Goal: Task Accomplishment & Management: Complete application form

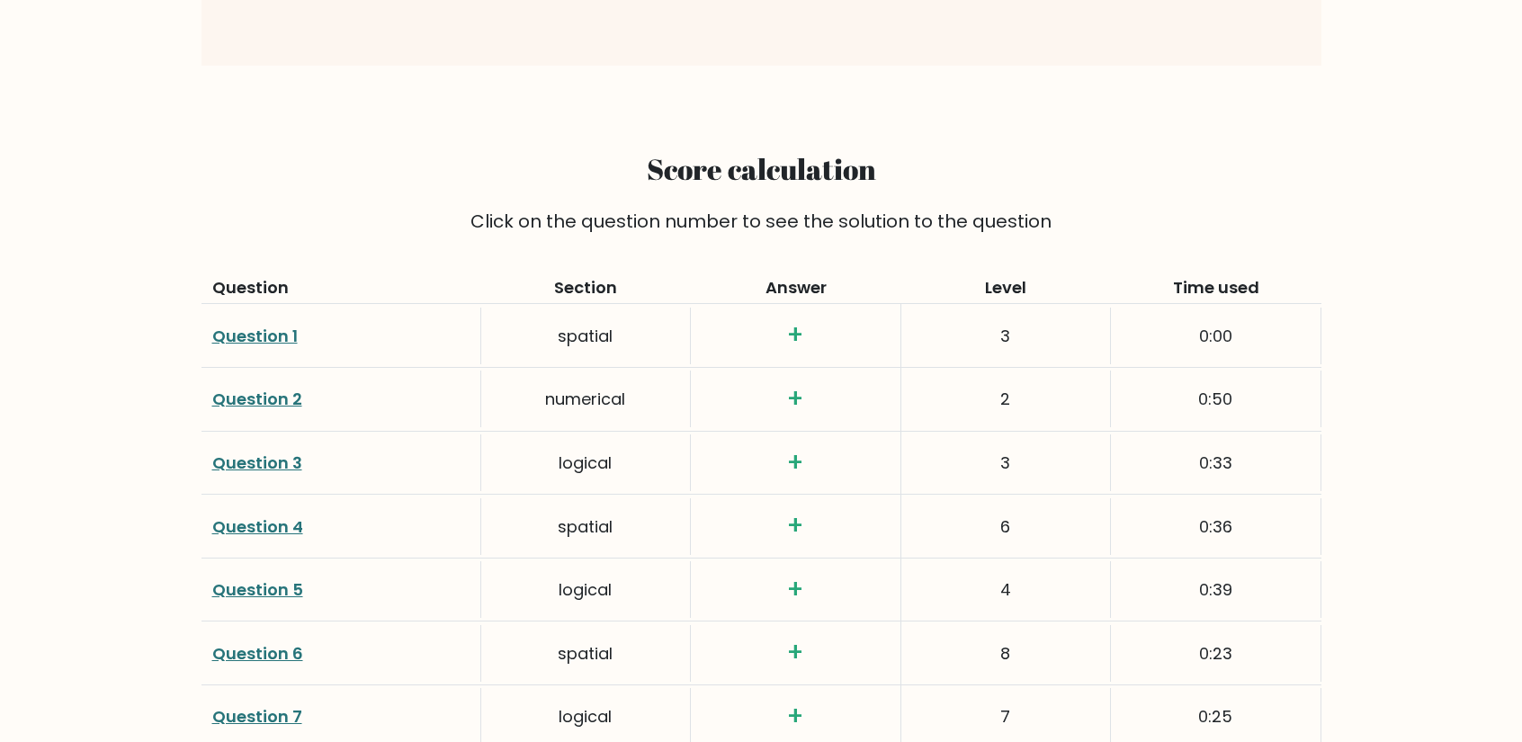
scroll to position [2064, 0]
click at [228, 327] on link "Question 1" at bounding box center [254, 338] width 85 height 22
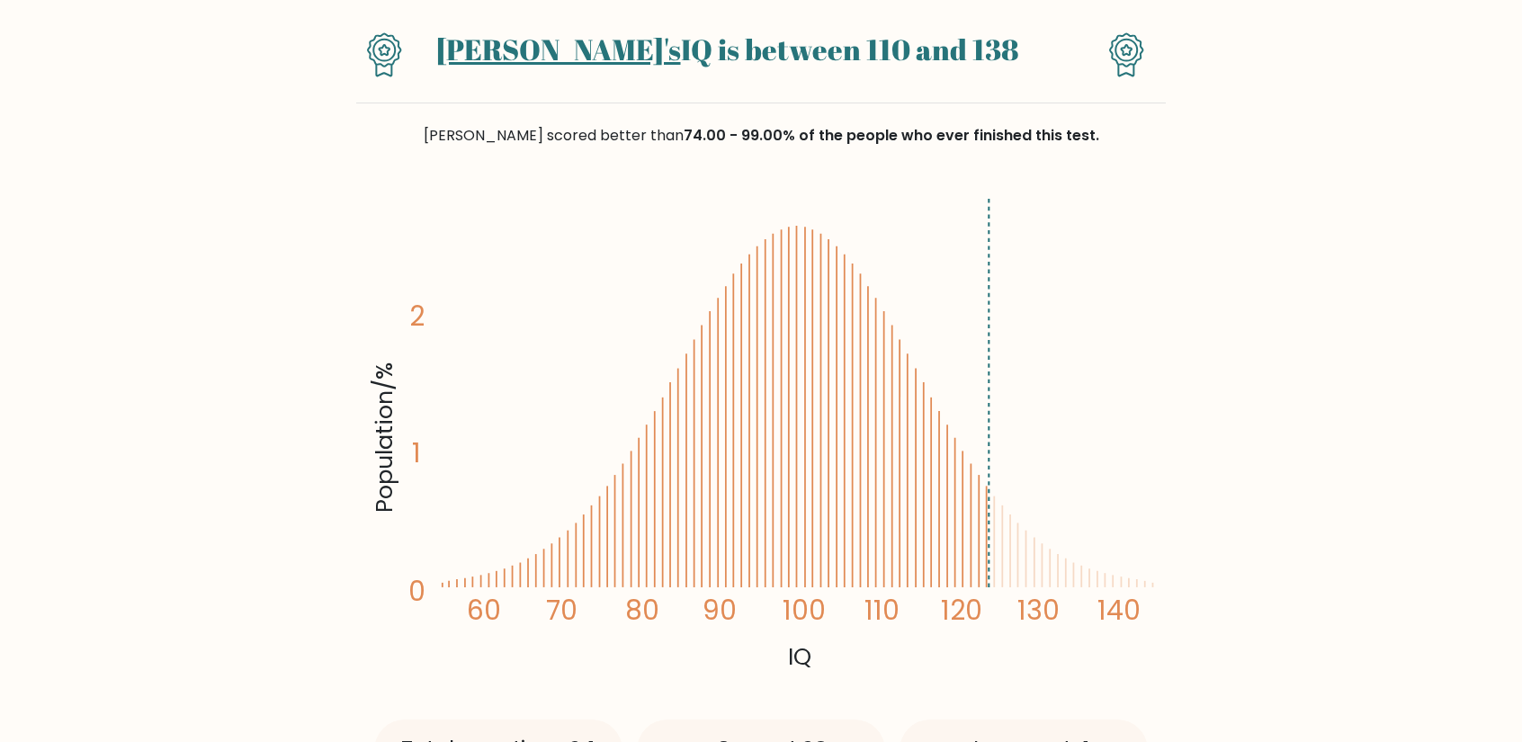
scroll to position [150, 0]
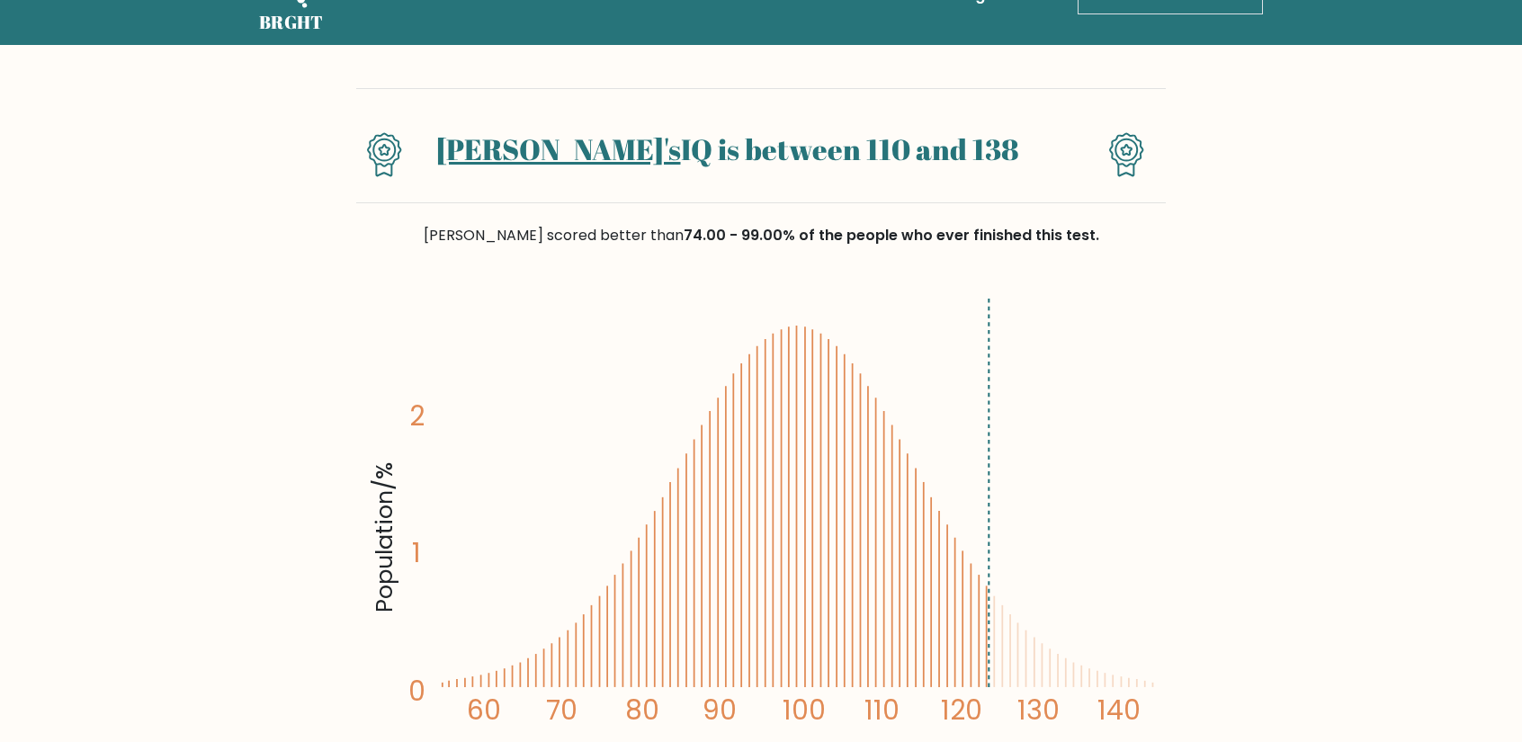
scroll to position [0, 0]
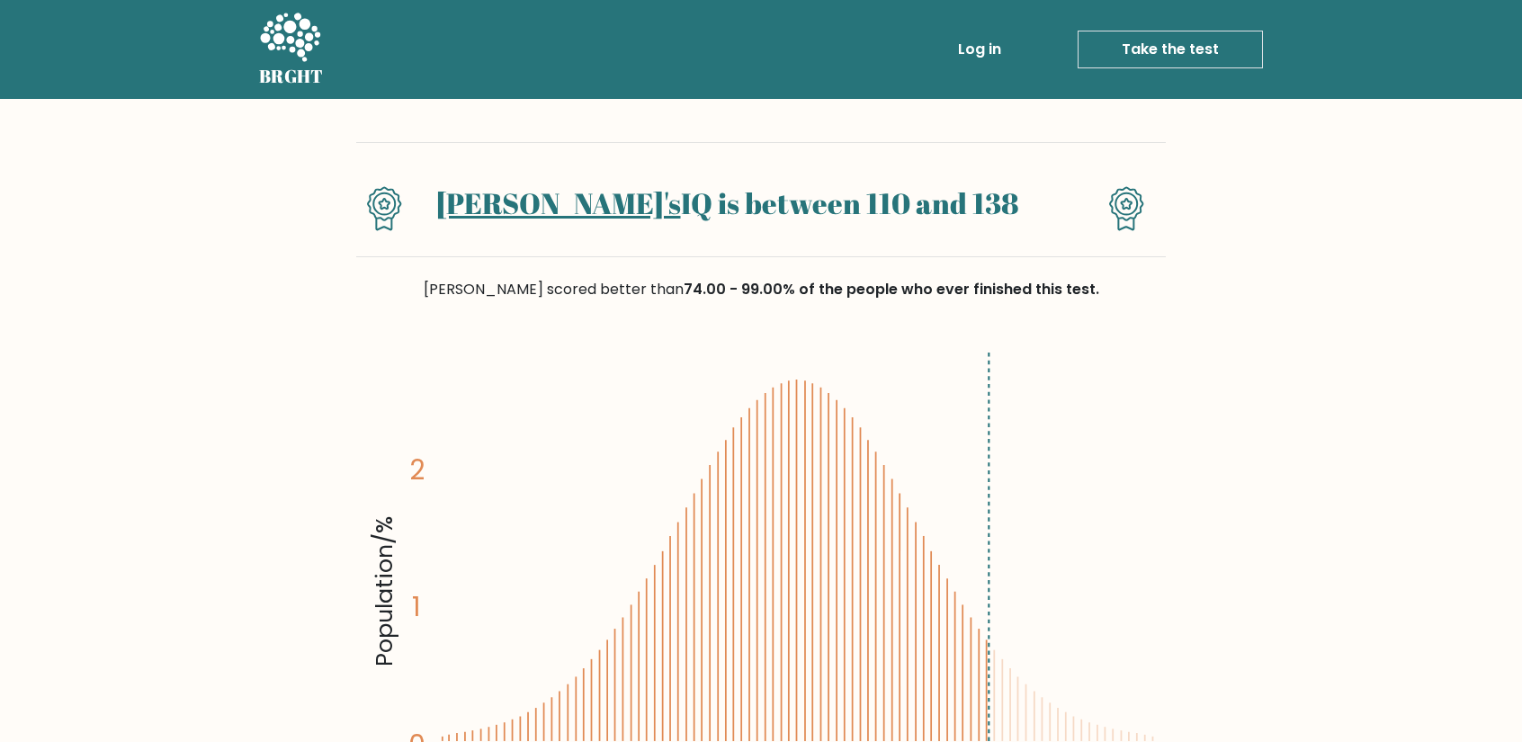
click at [550, 209] on link "Sido's" at bounding box center [558, 202] width 245 height 39
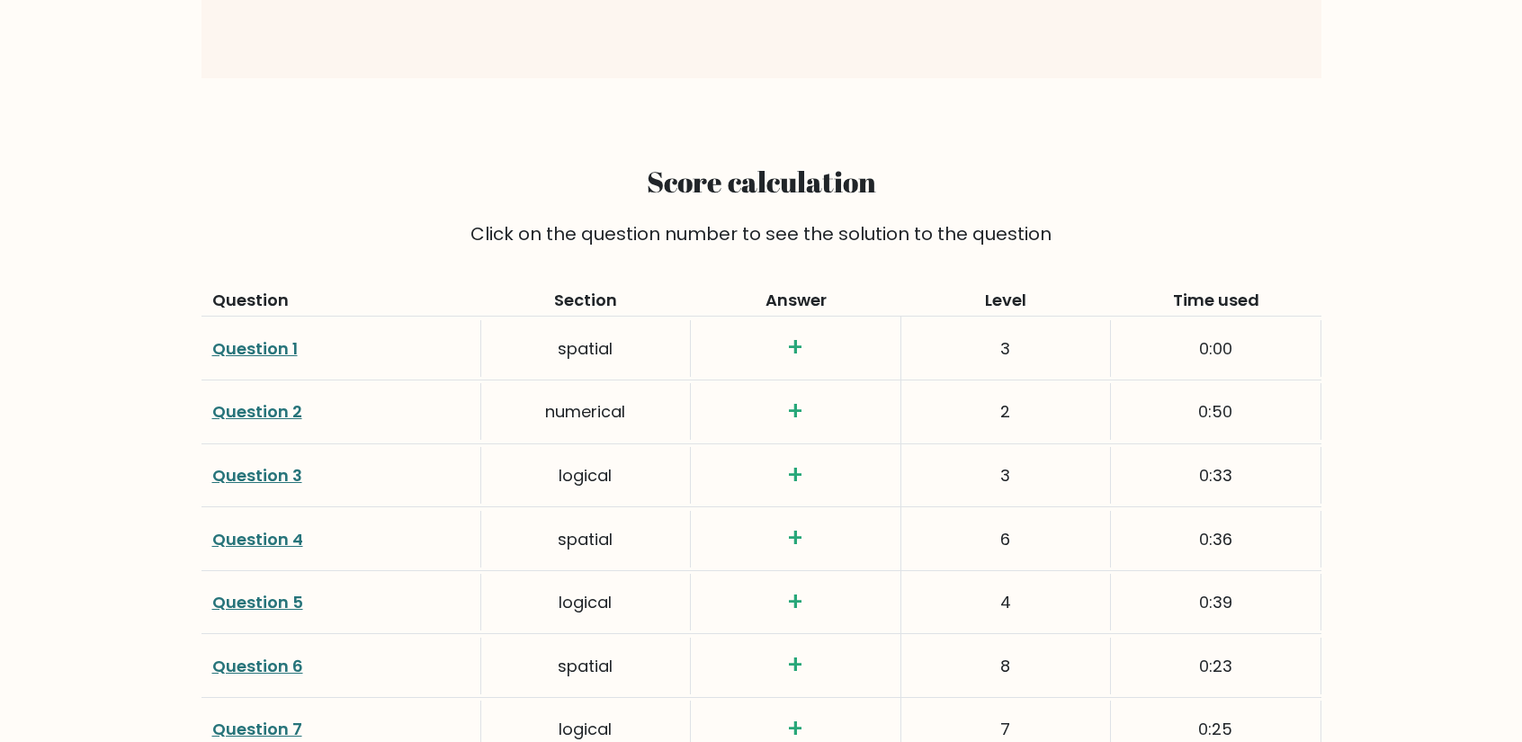
scroll to position [2052, 0]
click at [223, 339] on link "Question 1" at bounding box center [254, 350] width 85 height 22
click at [224, 339] on link "Question 1" at bounding box center [254, 350] width 85 height 22
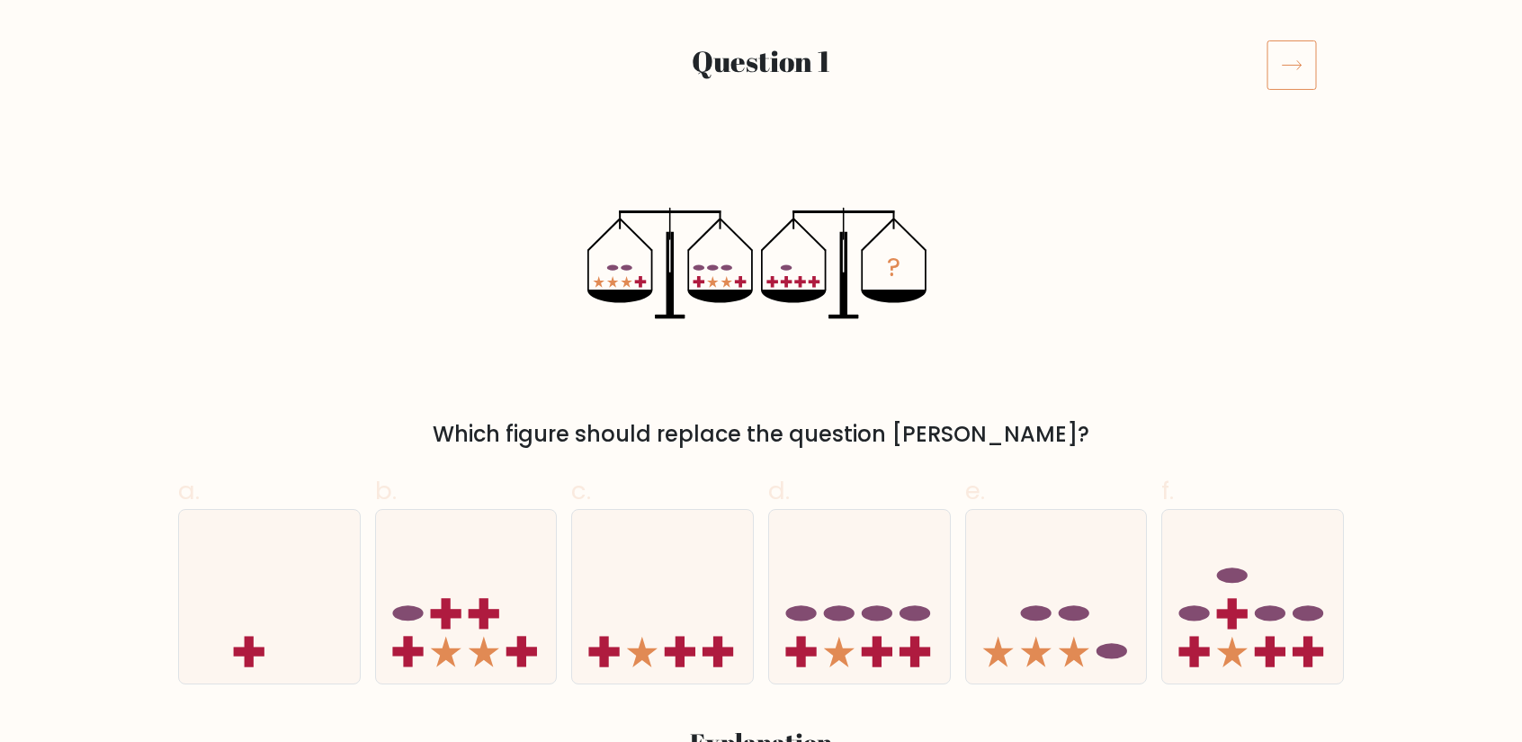
scroll to position [216, 0]
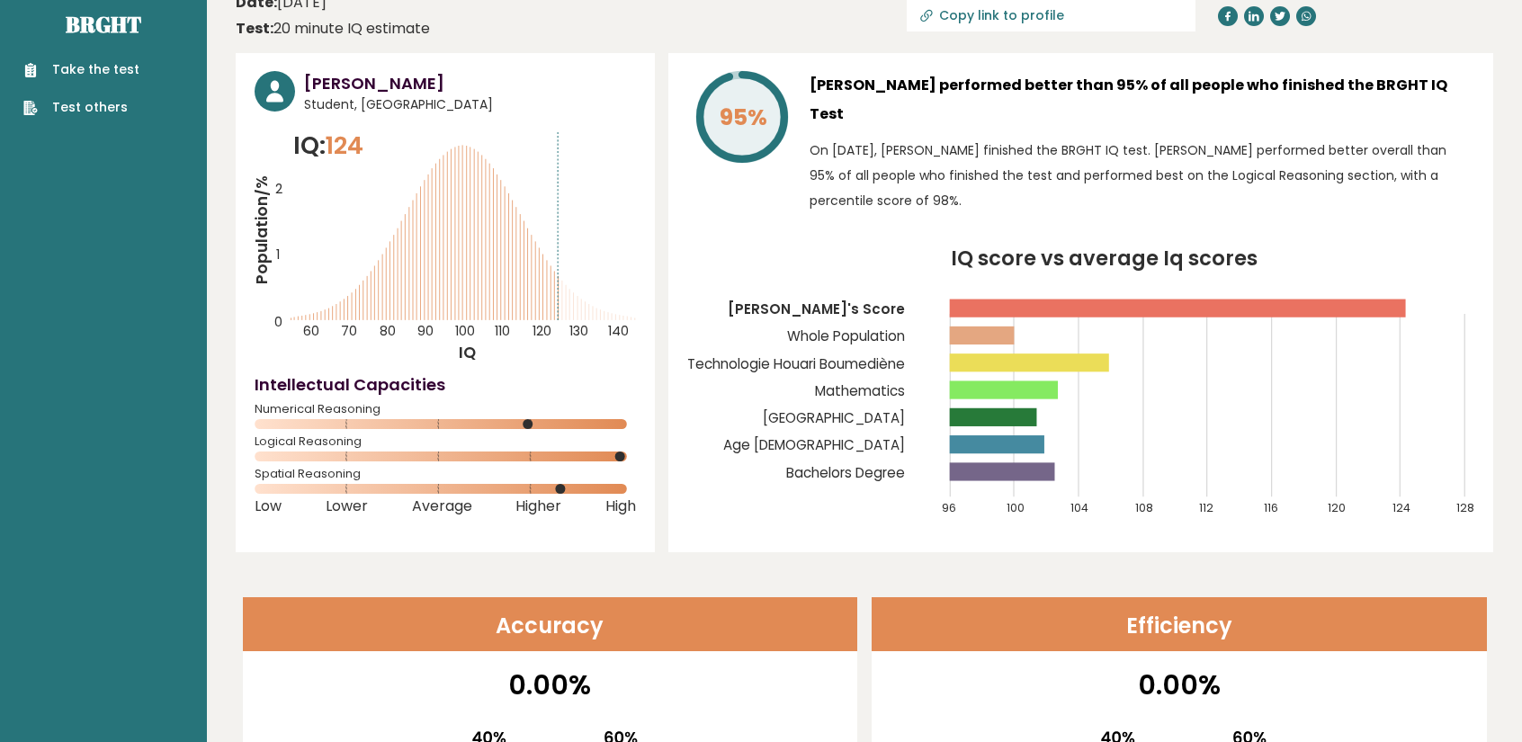
scroll to position [51, 0]
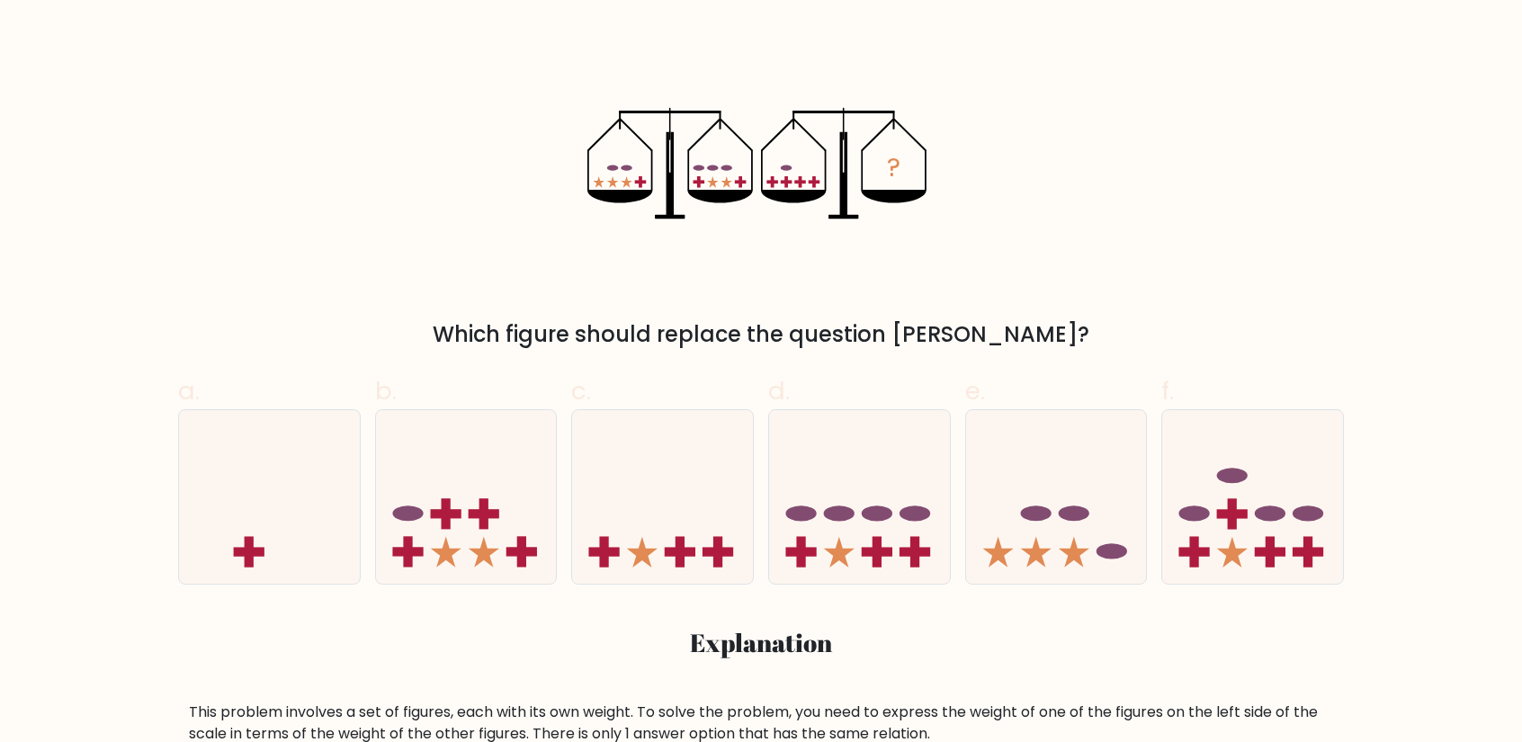
scroll to position [303, 0]
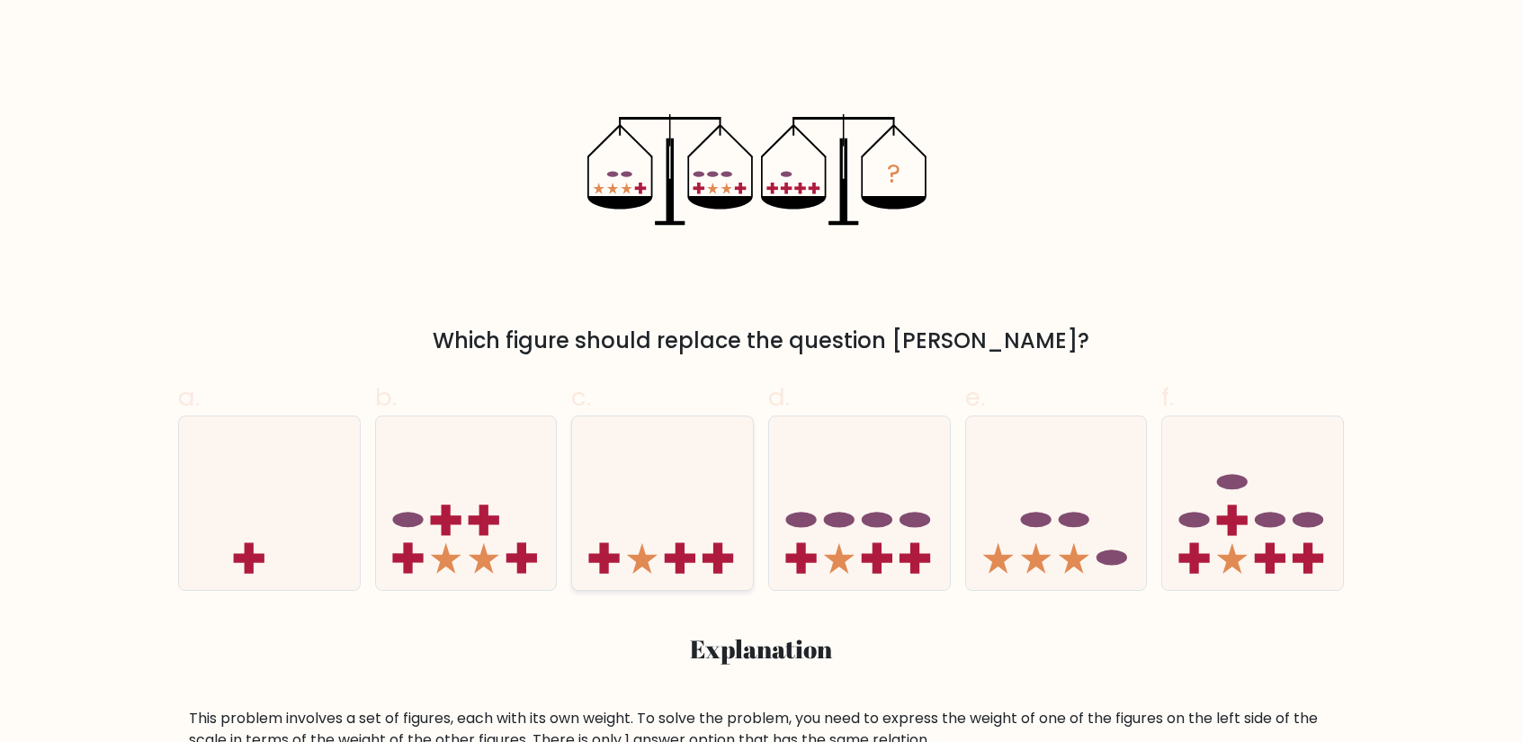
click at [703, 512] on icon at bounding box center [662, 503] width 181 height 149
click at [761, 80] on input "c." at bounding box center [761, 74] width 1 height 12
radio input "true"
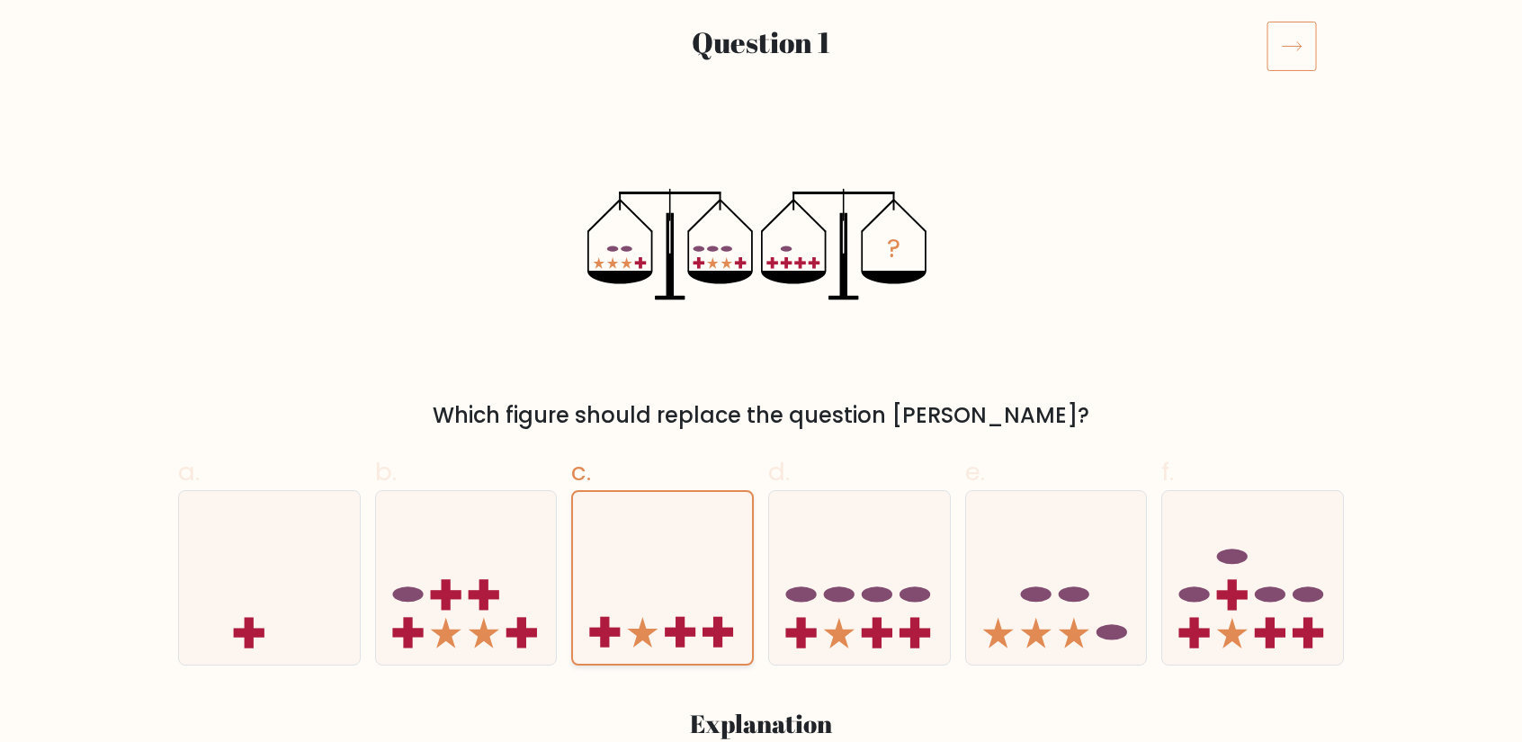
scroll to position [237, 0]
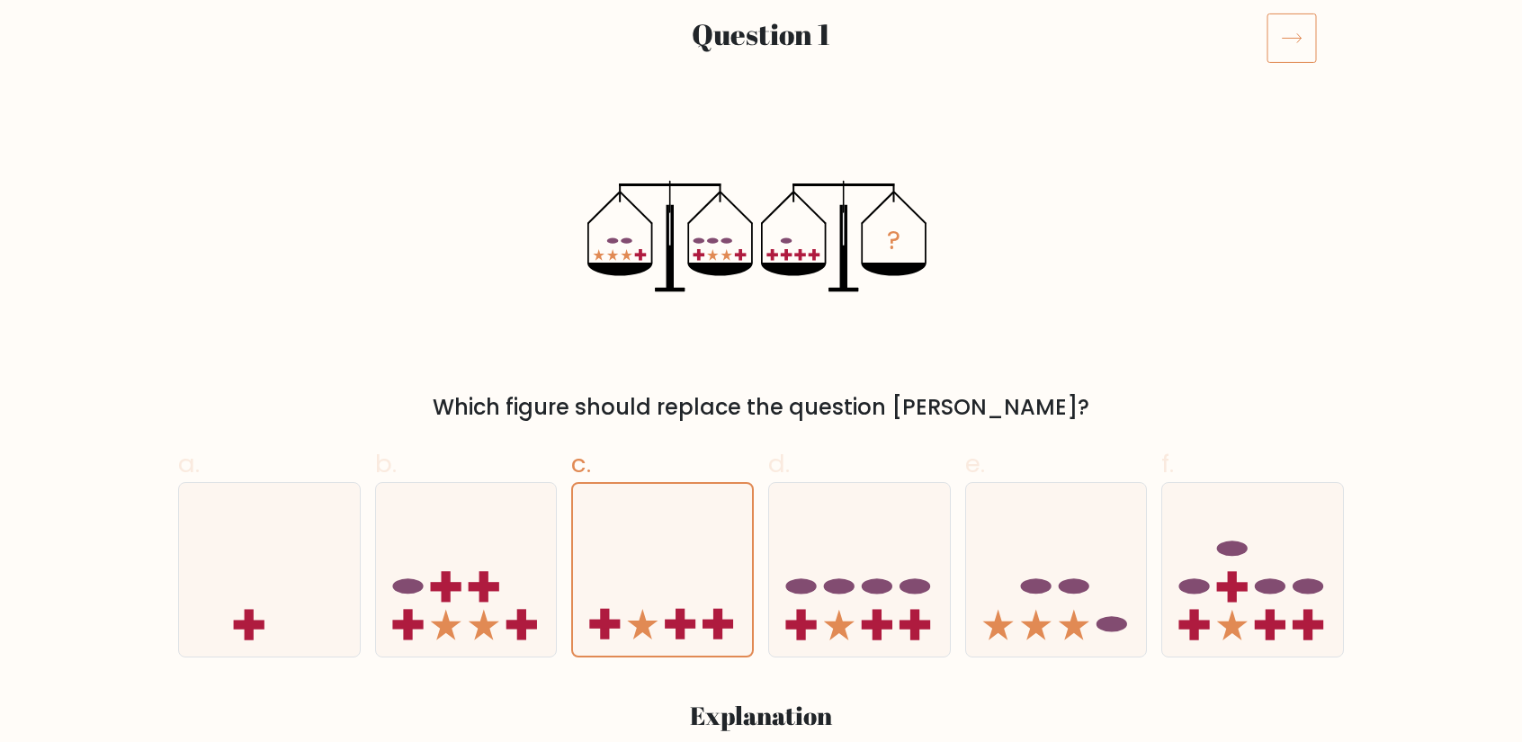
click at [1298, 39] on icon at bounding box center [1291, 38] width 50 height 50
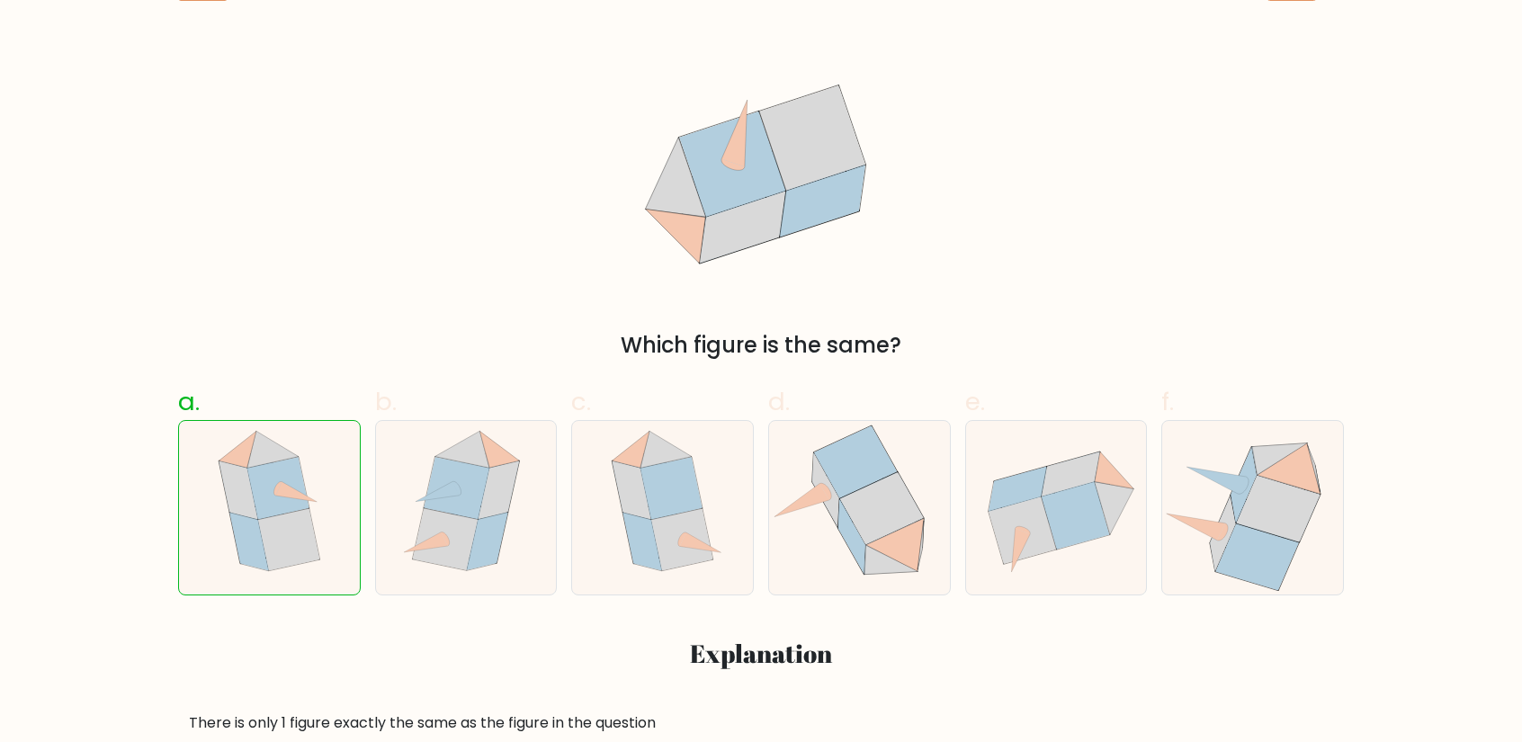
scroll to position [318, 0]
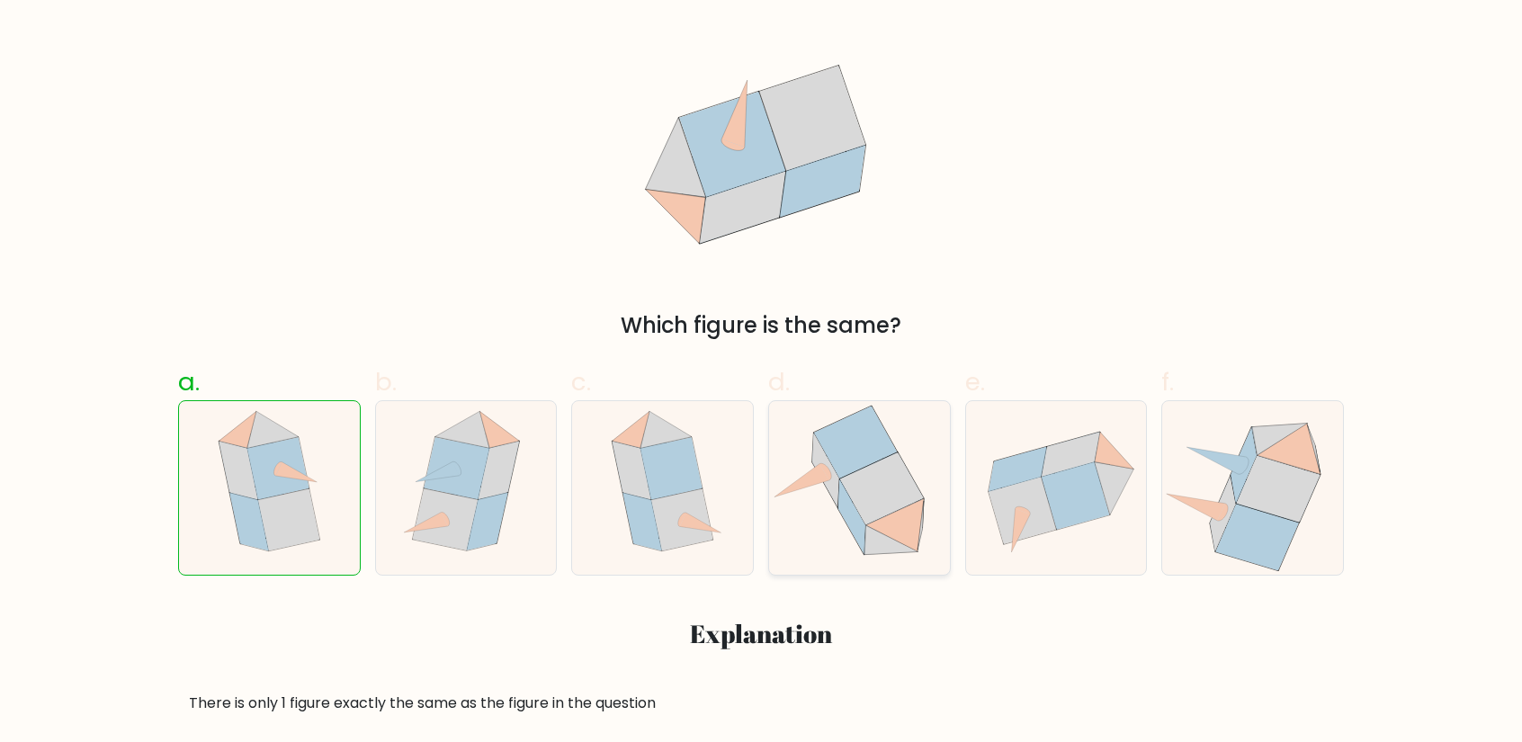
click at [921, 446] on icon at bounding box center [859, 488] width 181 height 173
click at [762, 65] on input "d." at bounding box center [761, 59] width 1 height 12
radio input "true"
click at [1011, 457] on icon at bounding box center [1017, 469] width 58 height 44
click at [762, 65] on input "e." at bounding box center [761, 59] width 1 height 12
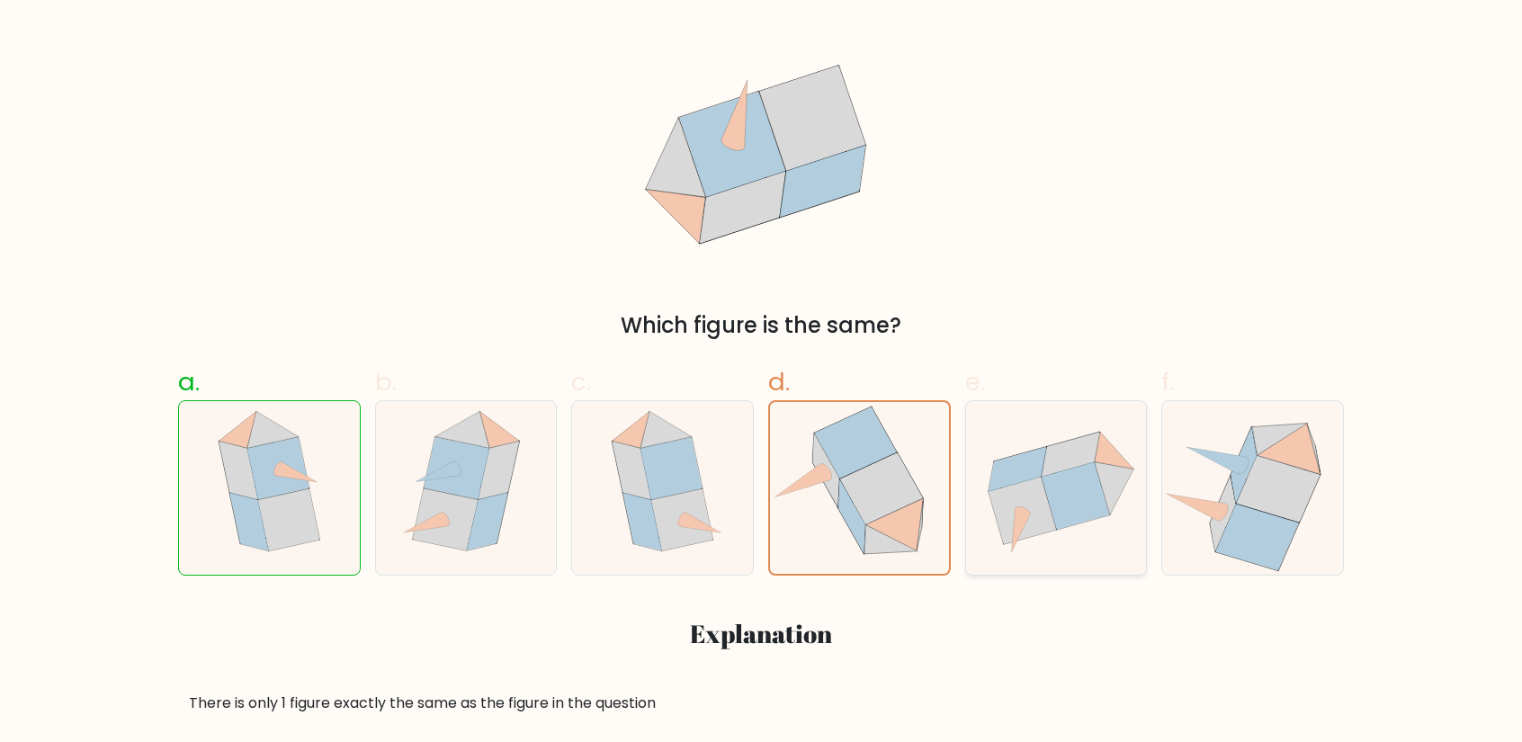
radio input "true"
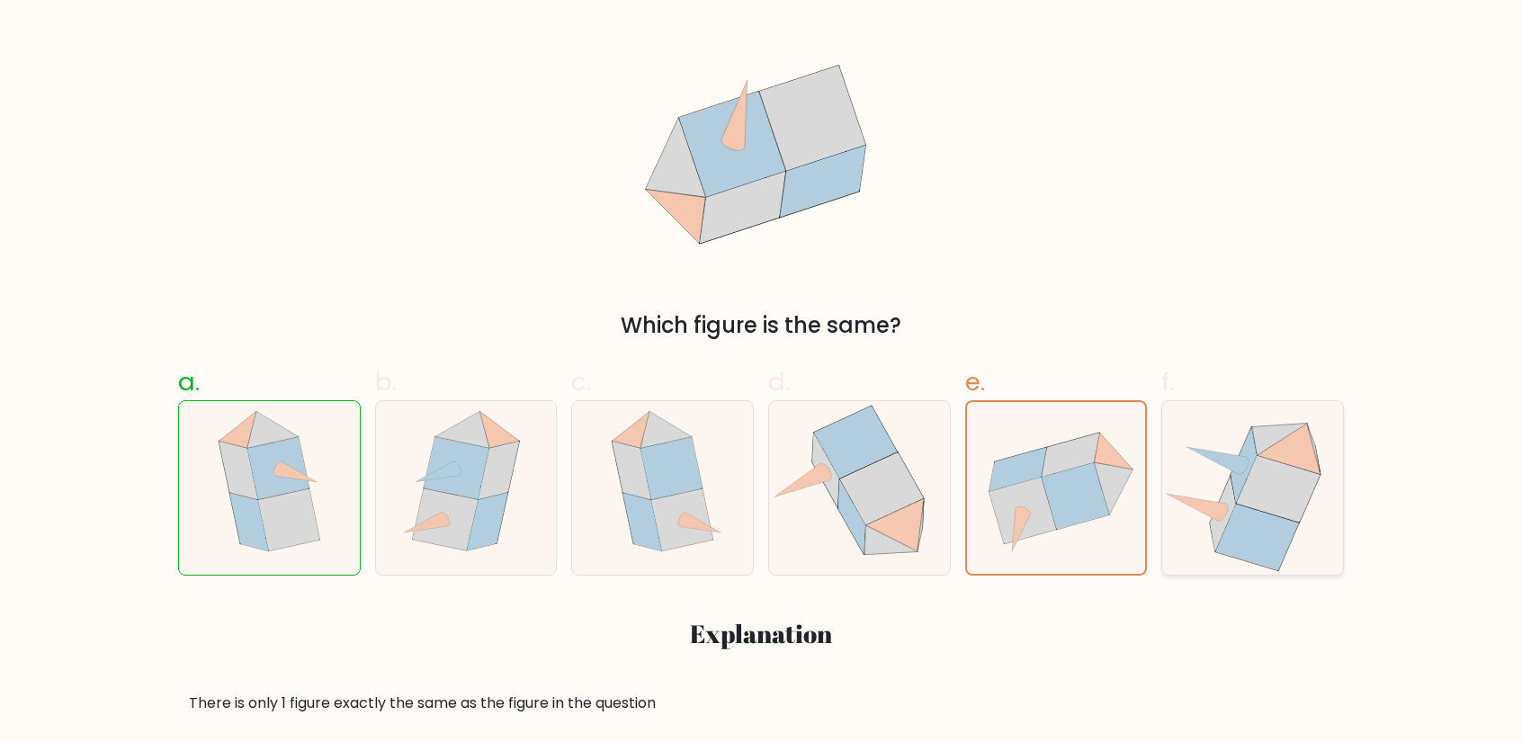
click at [1295, 463] on icon at bounding box center [1288, 448] width 63 height 51
click at [762, 65] on input "f." at bounding box center [761, 59] width 1 height 12
radio input "true"
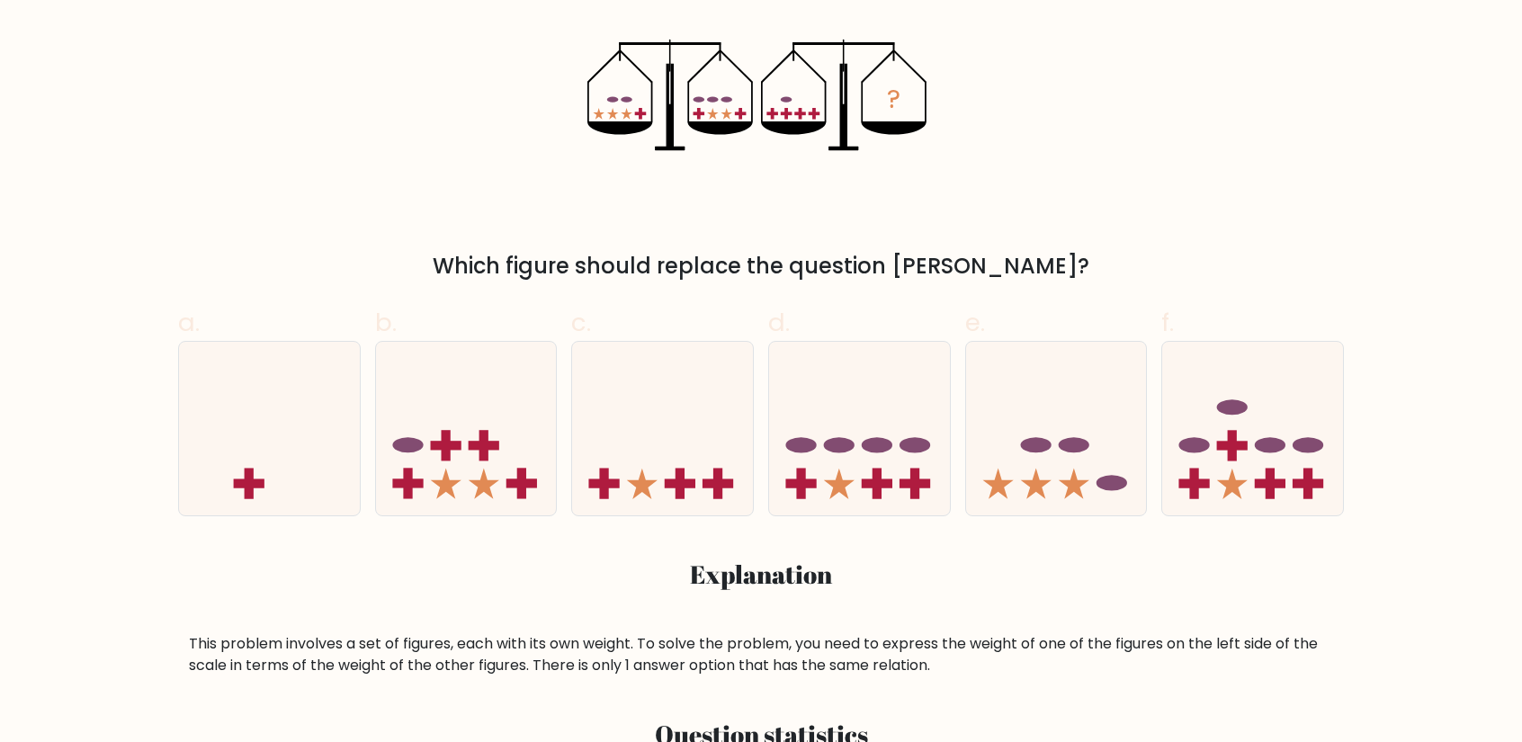
scroll to position [385, 0]
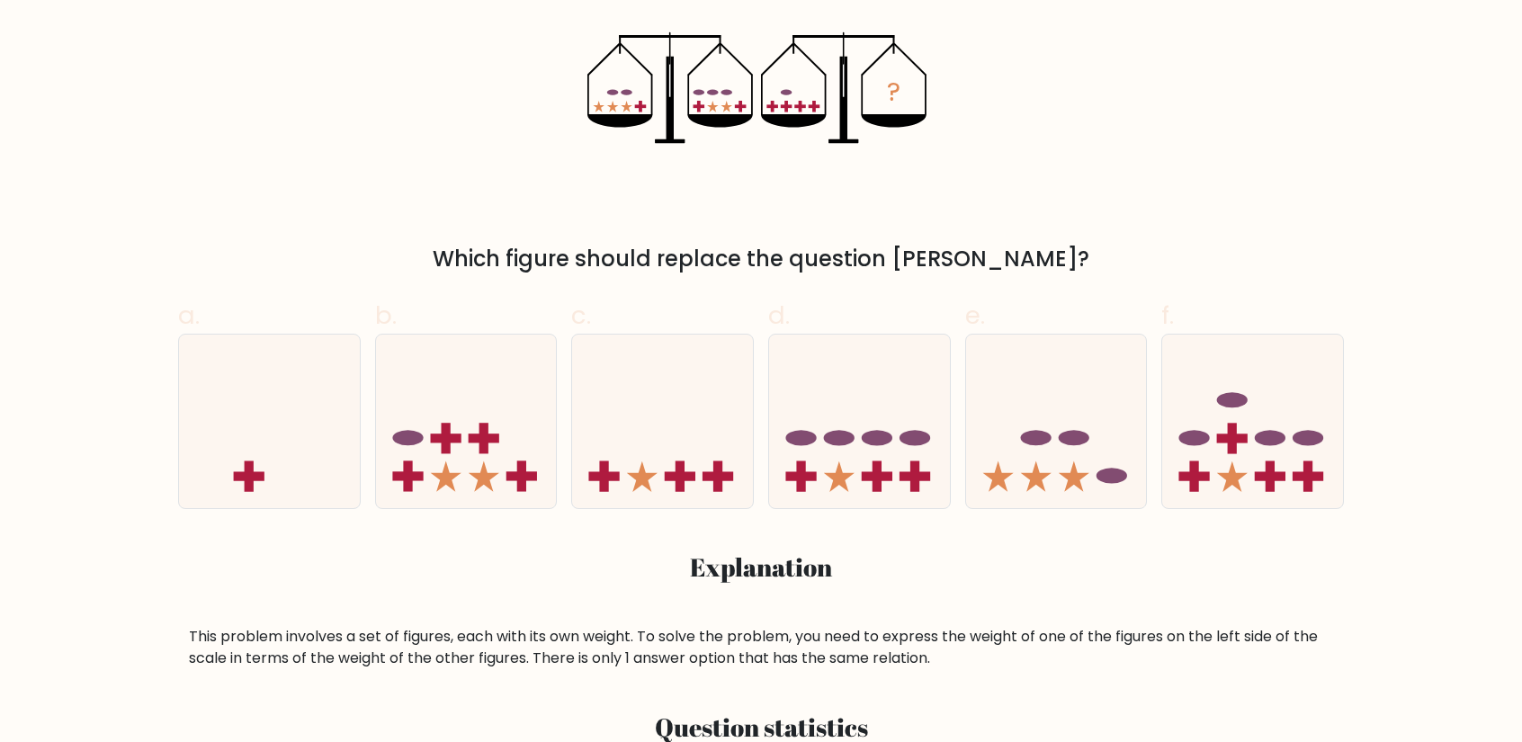
click at [827, 582] on h3 "Explanation" at bounding box center [761, 567] width 1144 height 31
click at [831, 576] on h3 "Explanation" at bounding box center [761, 567] width 1144 height 31
click at [833, 579] on h3 "Explanation" at bounding box center [761, 567] width 1144 height 31
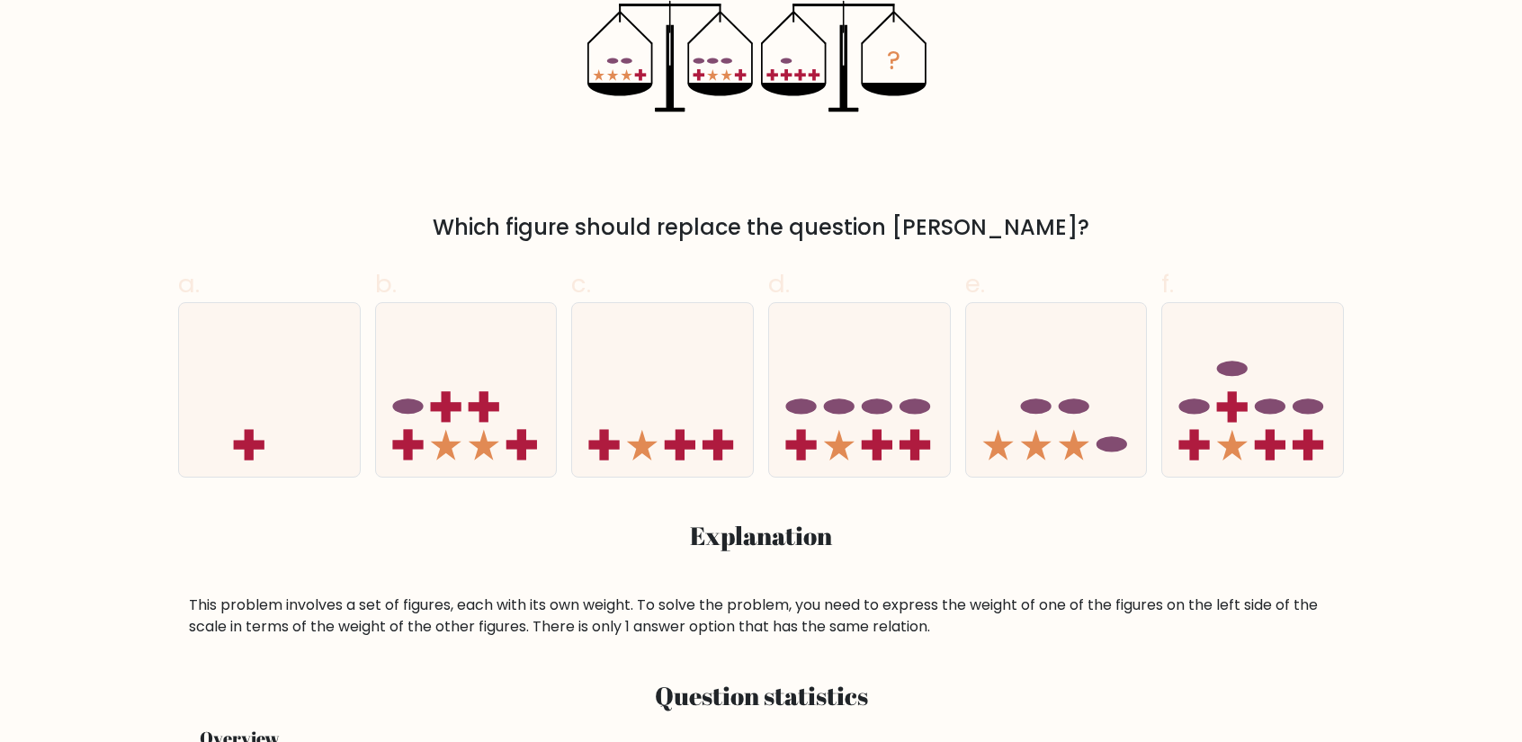
scroll to position [493, 0]
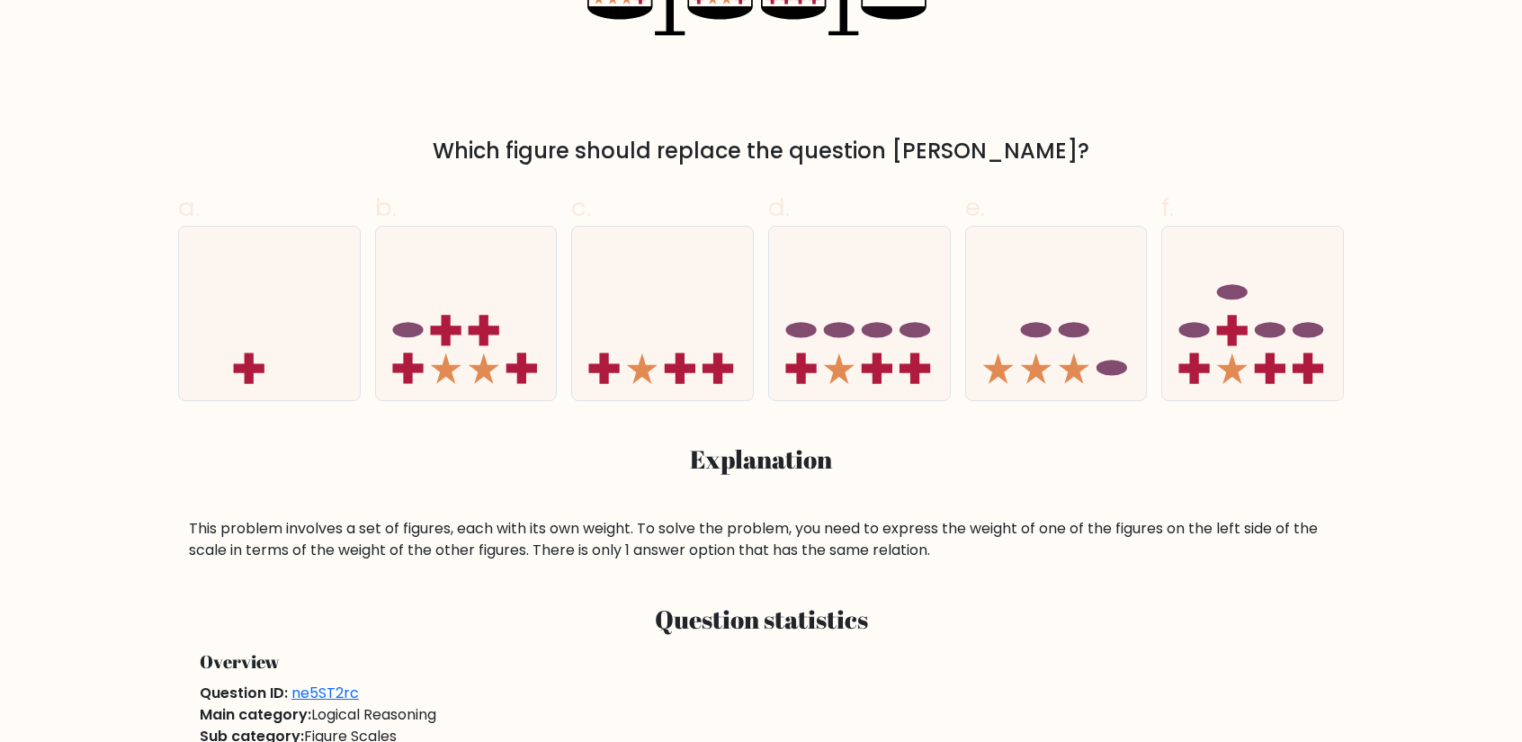
click at [637, 338] on icon at bounding box center [662, 313] width 181 height 149
radio input "true"
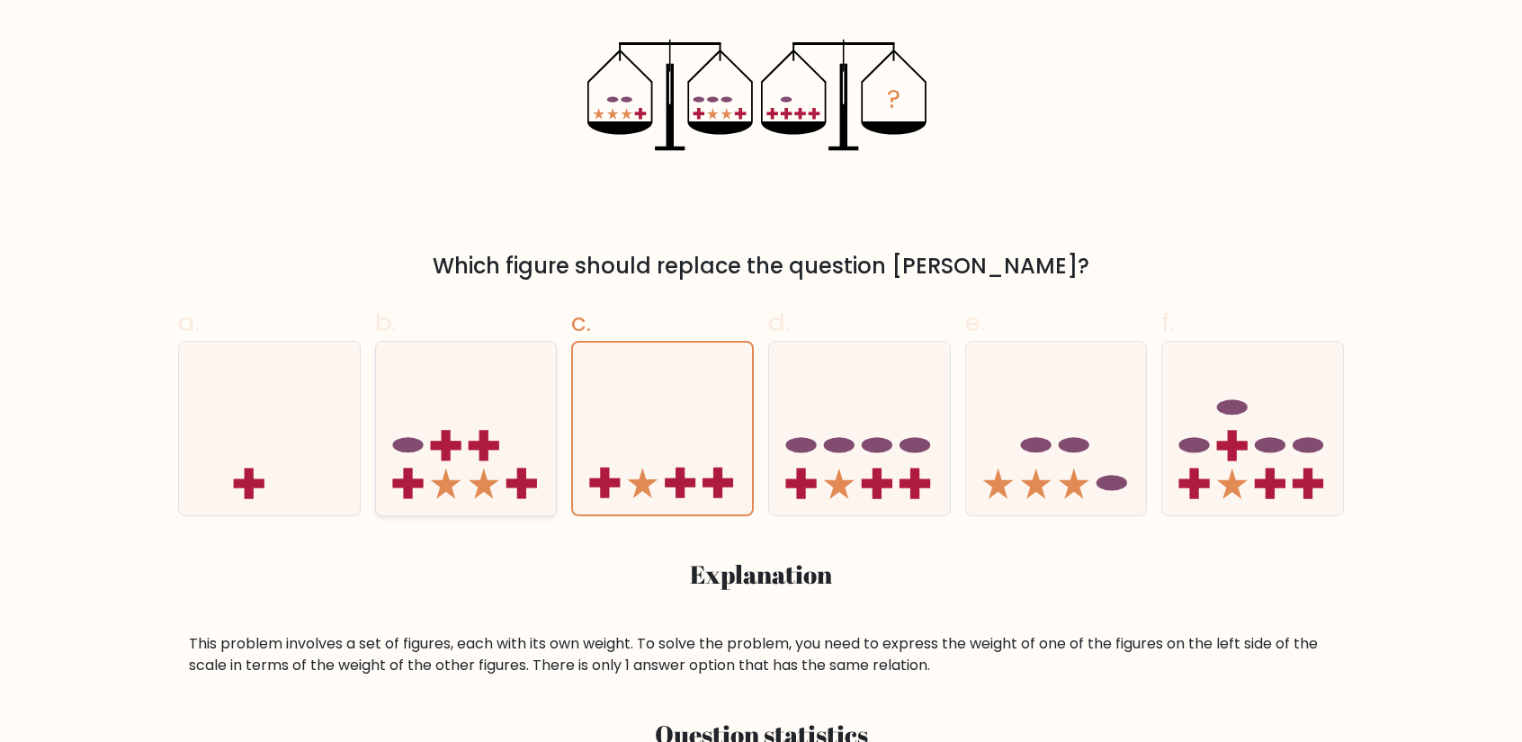
click at [449, 428] on icon at bounding box center [466, 428] width 181 height 149
click at [761, 5] on input "b." at bounding box center [761, 0] width 1 height 12
radio input "true"
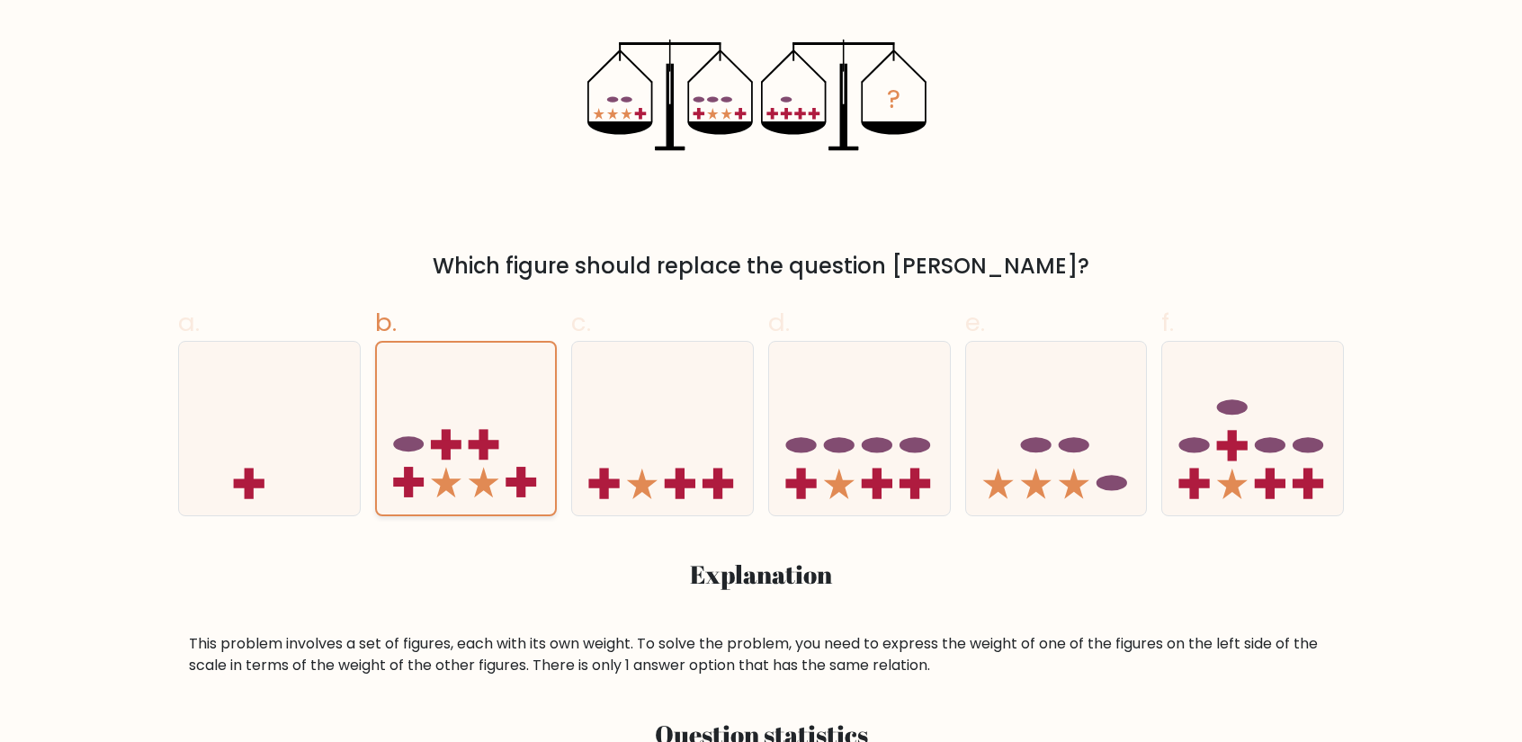
scroll to position [371, 0]
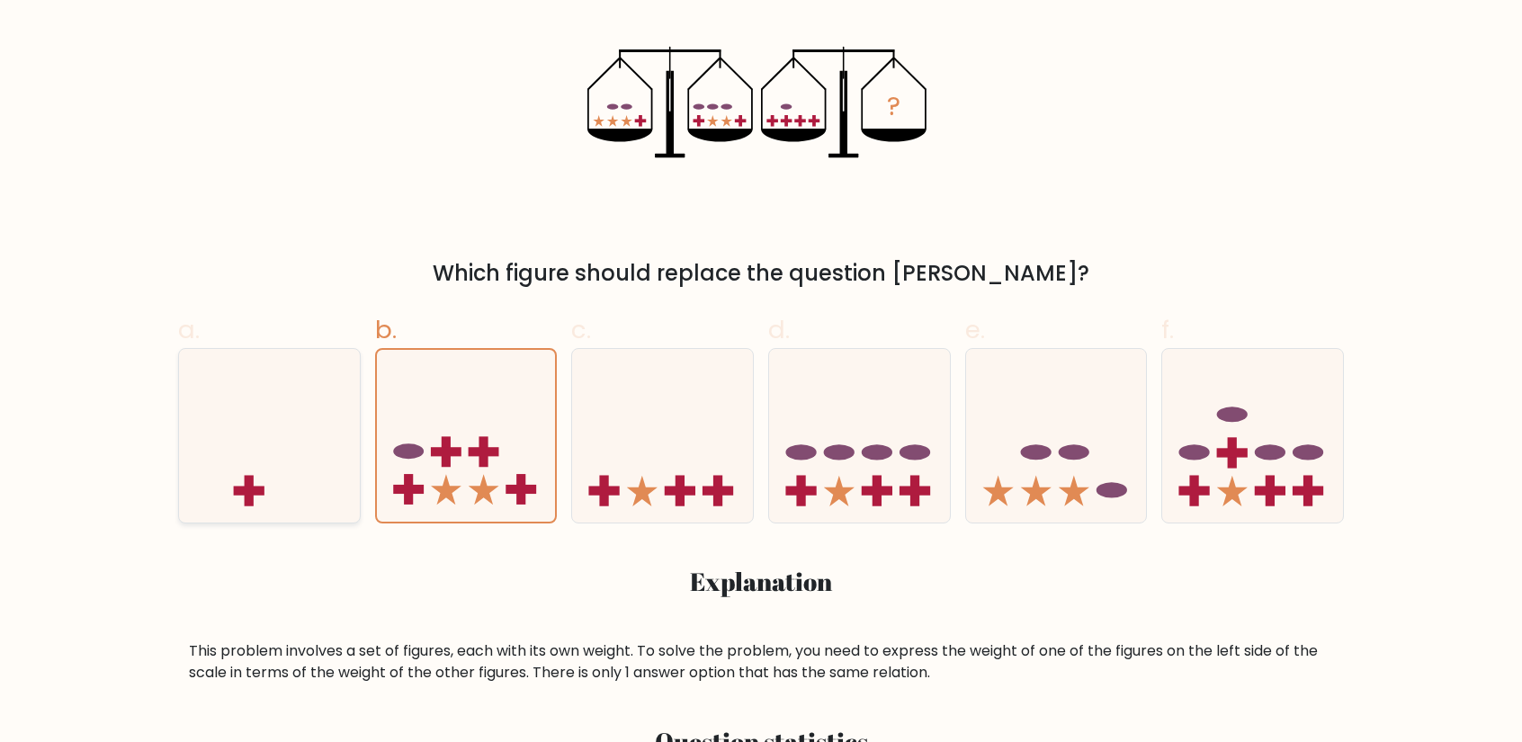
click at [284, 402] on icon at bounding box center [269, 436] width 181 height 149
click at [761, 13] on input "a." at bounding box center [761, 7] width 1 height 12
radio input "true"
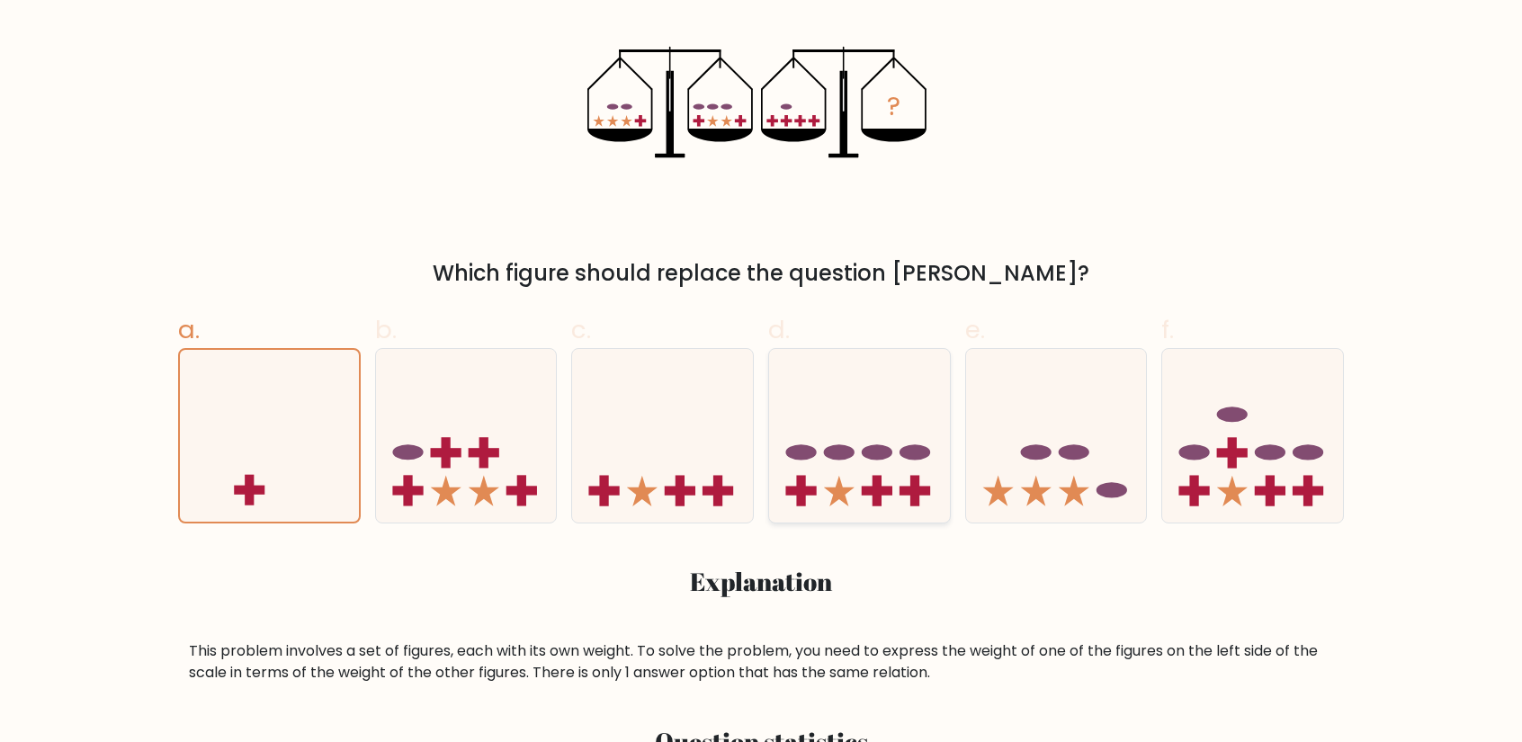
click at [860, 451] on icon at bounding box center [859, 436] width 181 height 149
click at [762, 13] on input "d." at bounding box center [761, 7] width 1 height 12
radio input "true"
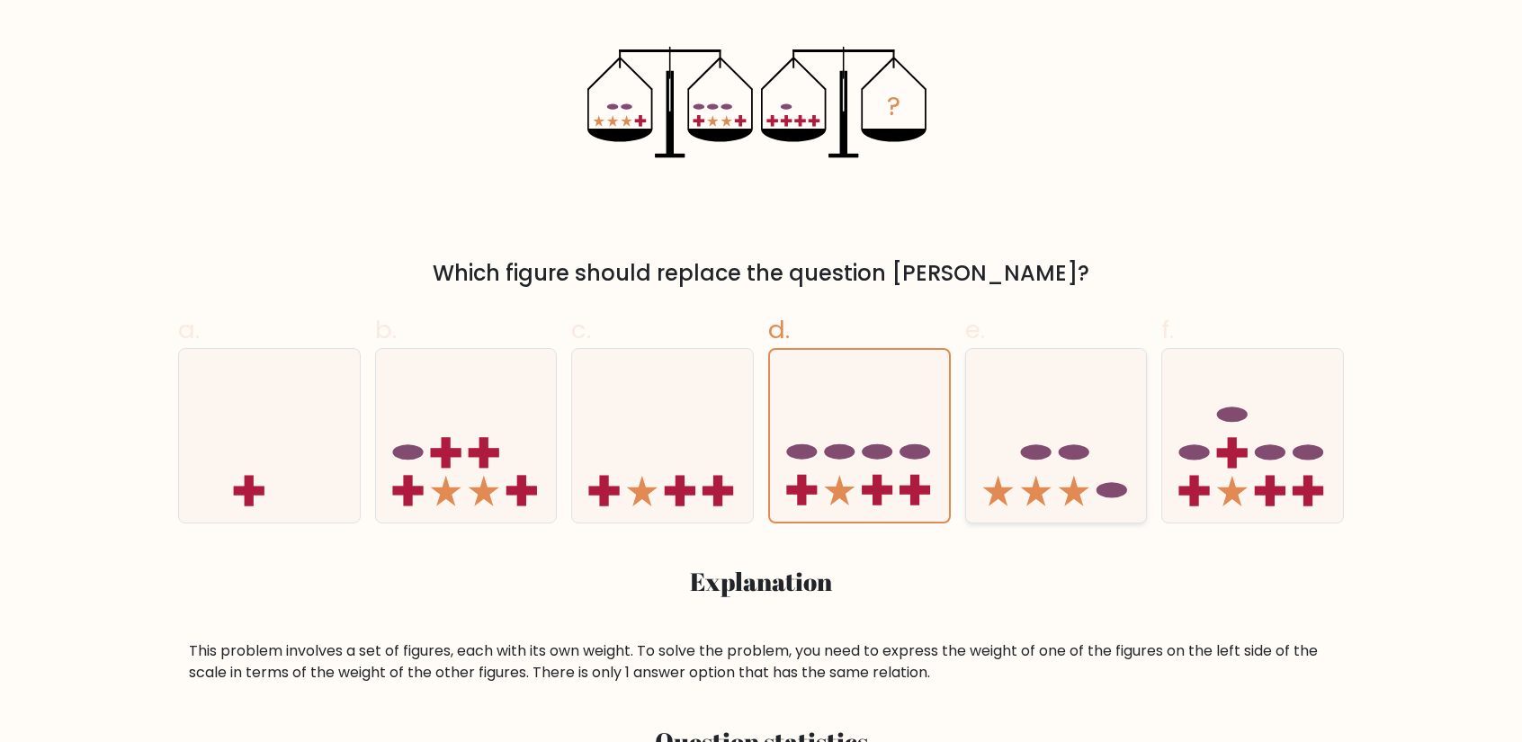
click at [1065, 424] on icon at bounding box center [1056, 436] width 181 height 149
click at [762, 13] on input "e." at bounding box center [761, 7] width 1 height 12
radio input "true"
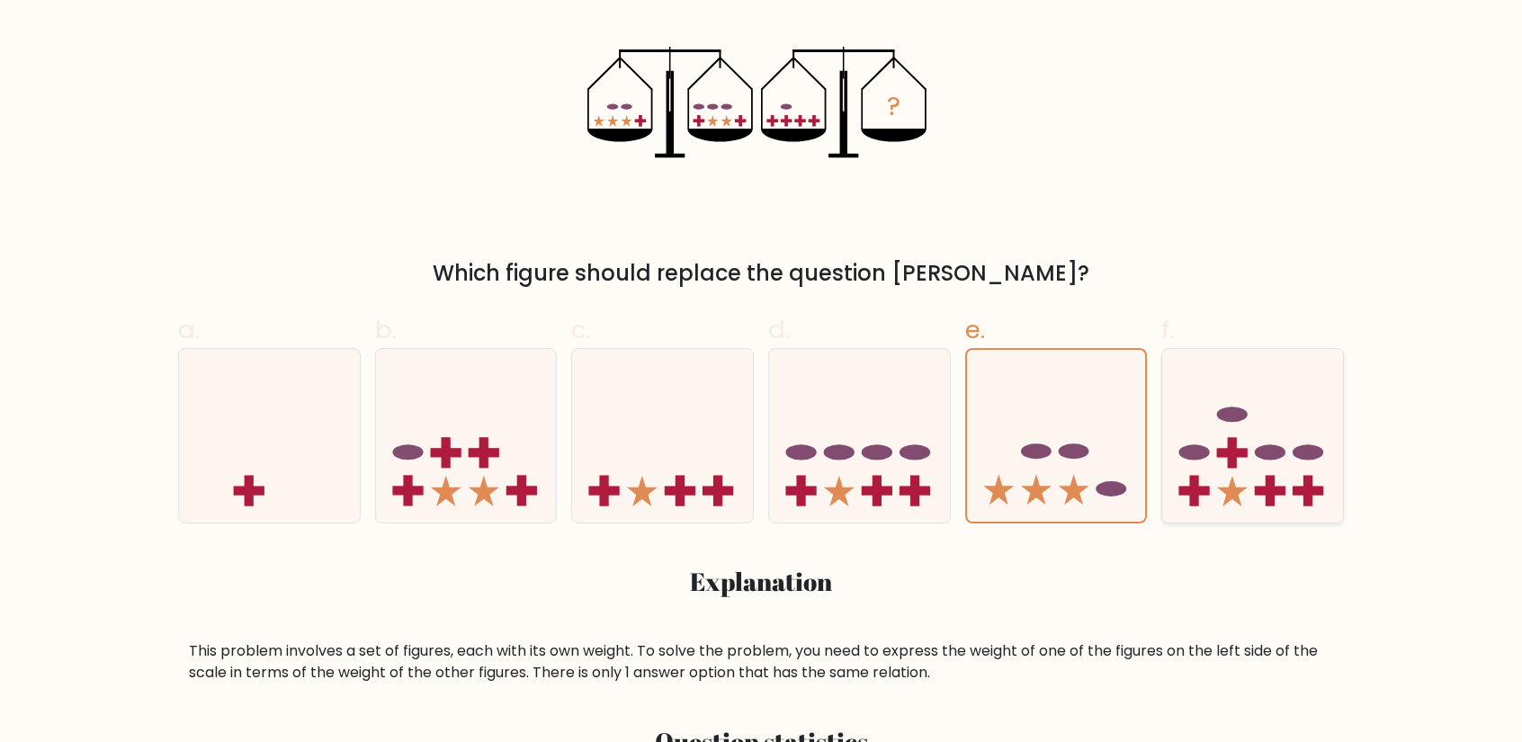
click at [1224, 432] on icon at bounding box center [1252, 436] width 181 height 149
click at [762, 13] on input "f." at bounding box center [761, 7] width 1 height 12
radio input "true"
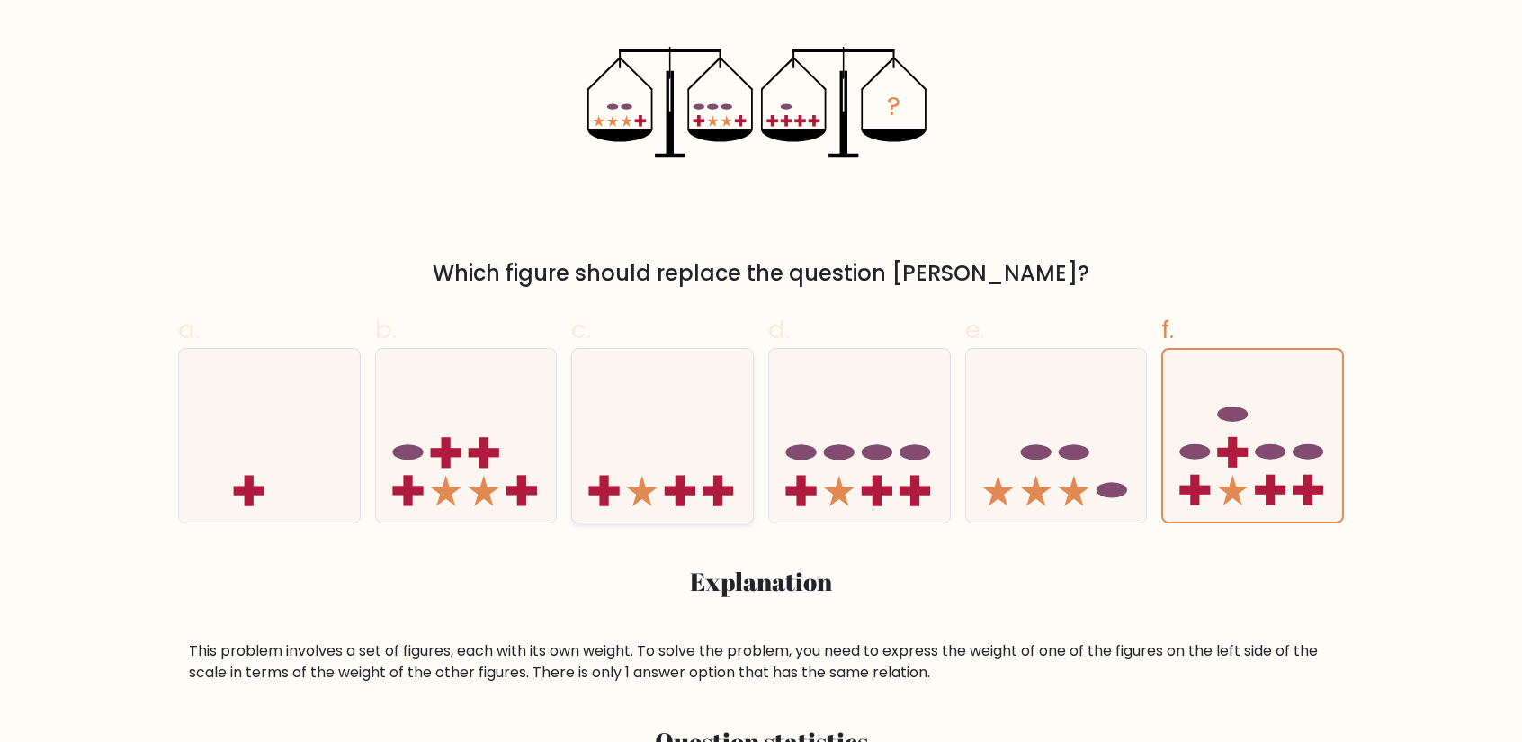
click at [630, 468] on icon at bounding box center [662, 436] width 181 height 149
click at [761, 13] on input "c." at bounding box center [761, 7] width 1 height 12
radio input "true"
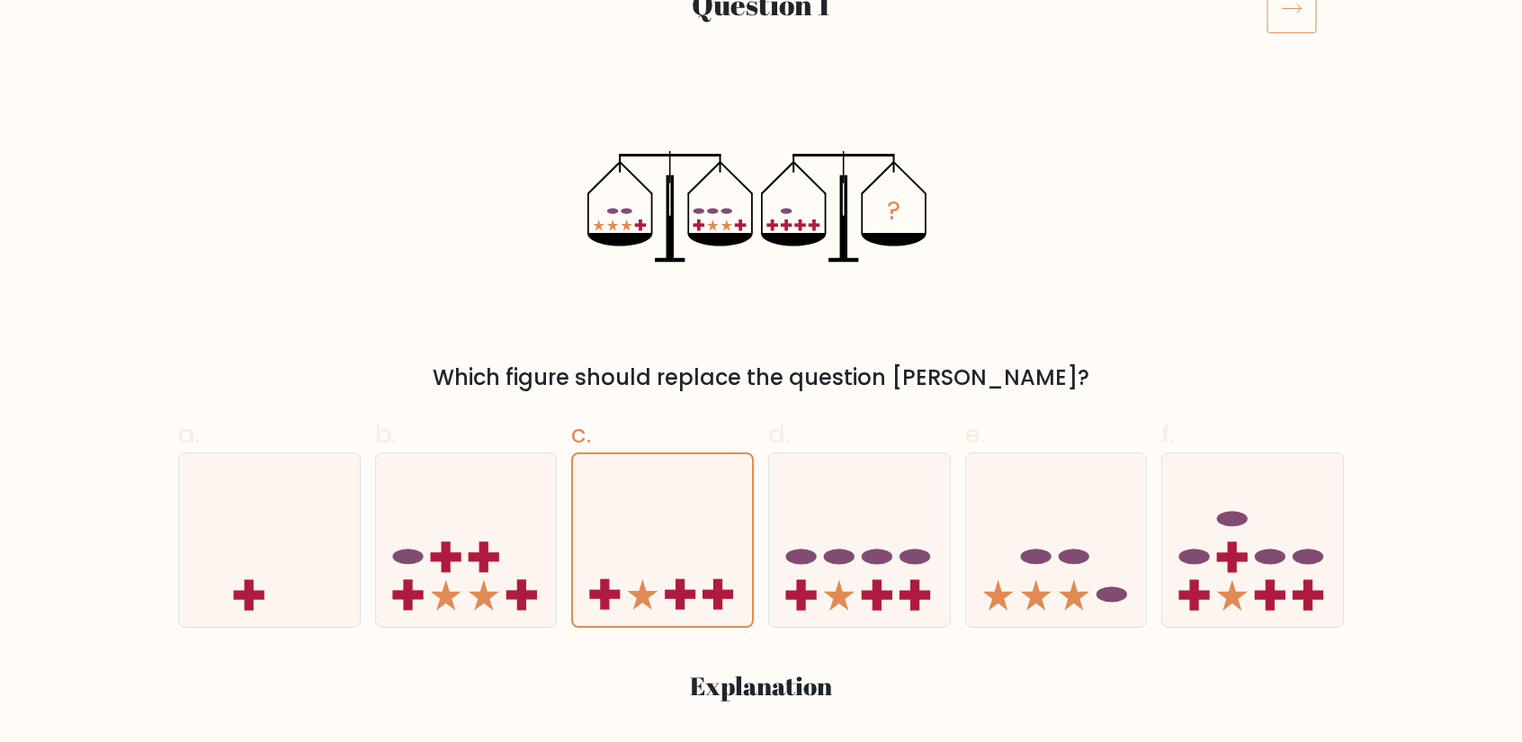
scroll to position [0, 0]
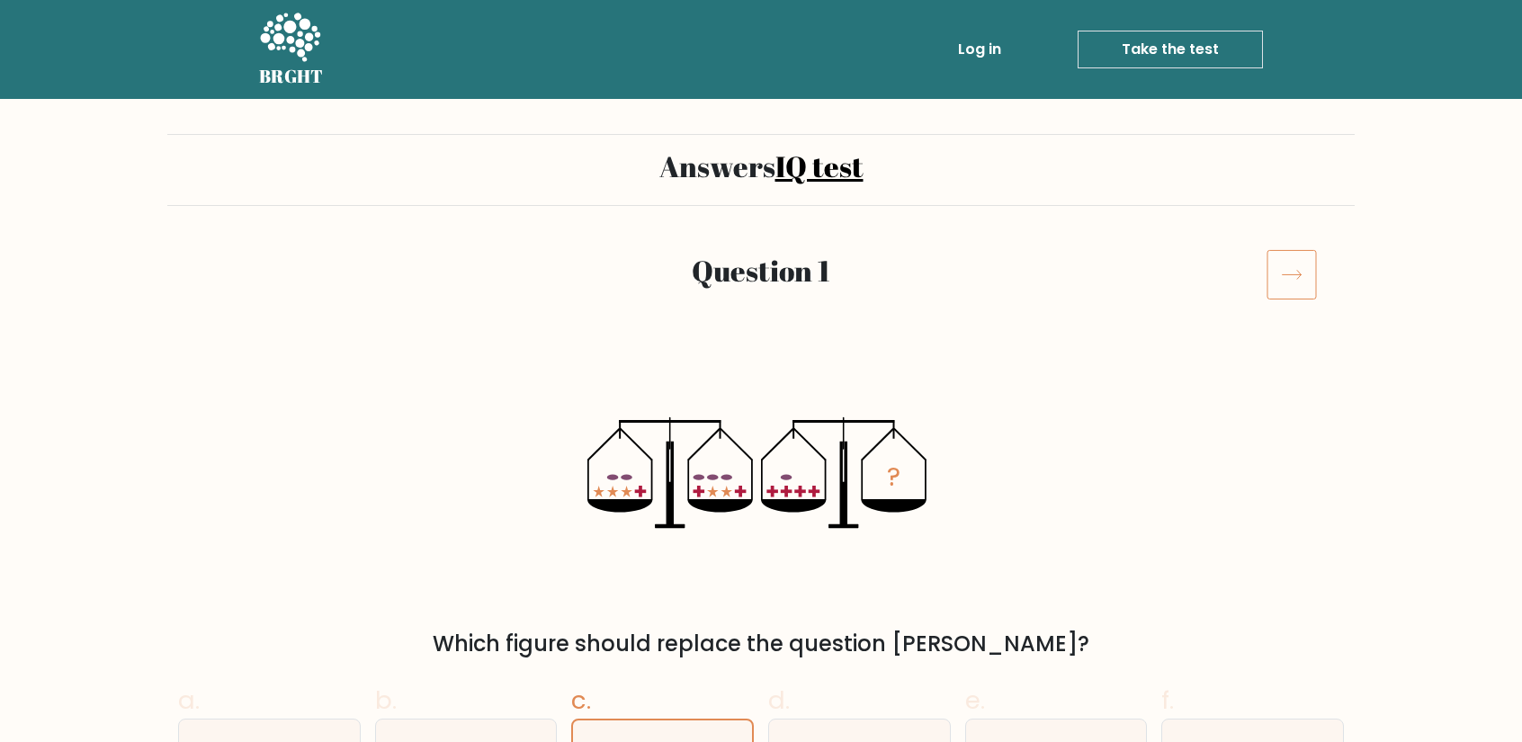
click at [1100, 306] on div "Question 1" at bounding box center [760, 296] width 1187 height 94
click at [1105, 306] on div "Question 1" at bounding box center [760, 296] width 1187 height 94
click at [1283, 278] on icon at bounding box center [1291, 274] width 50 height 50
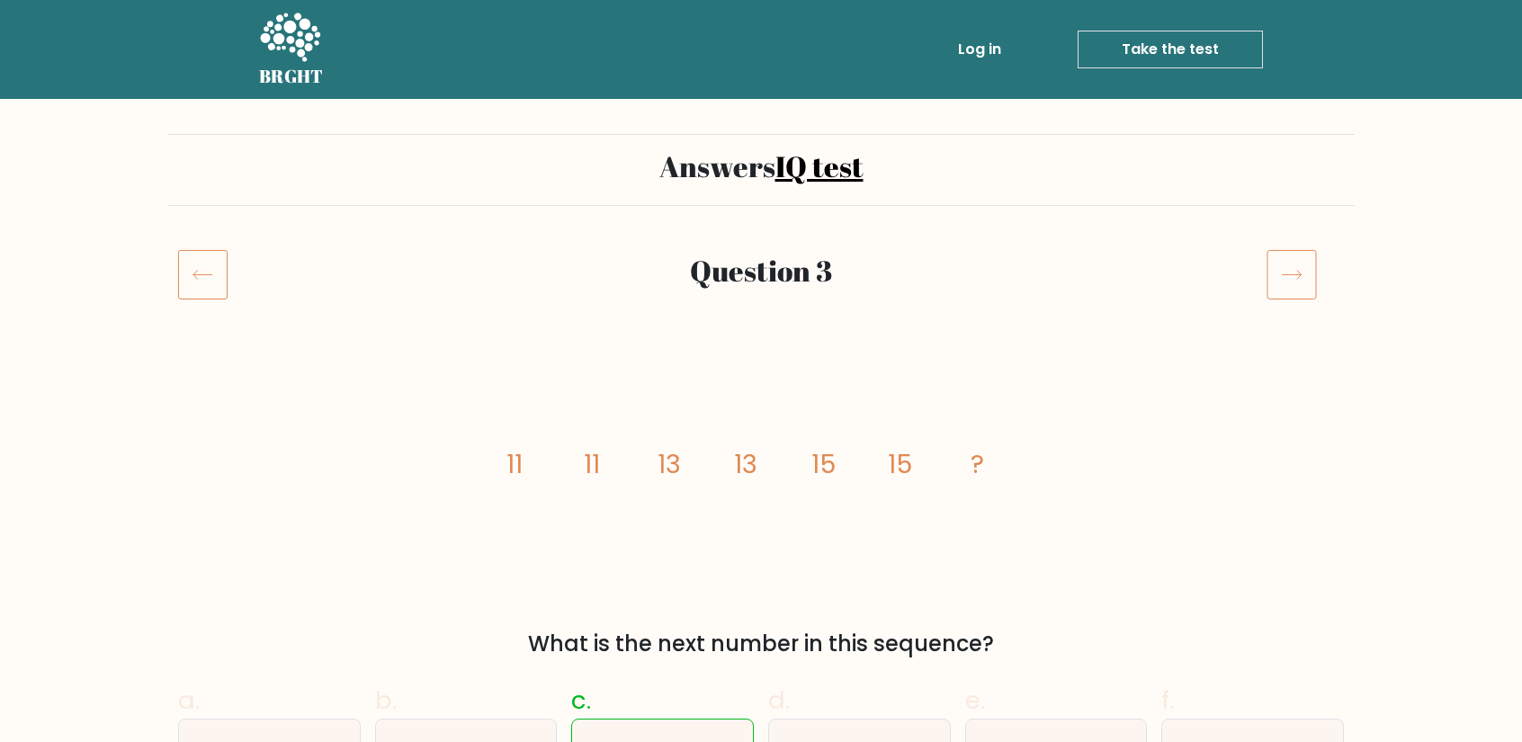
click at [199, 251] on rect at bounding box center [203, 275] width 49 height 49
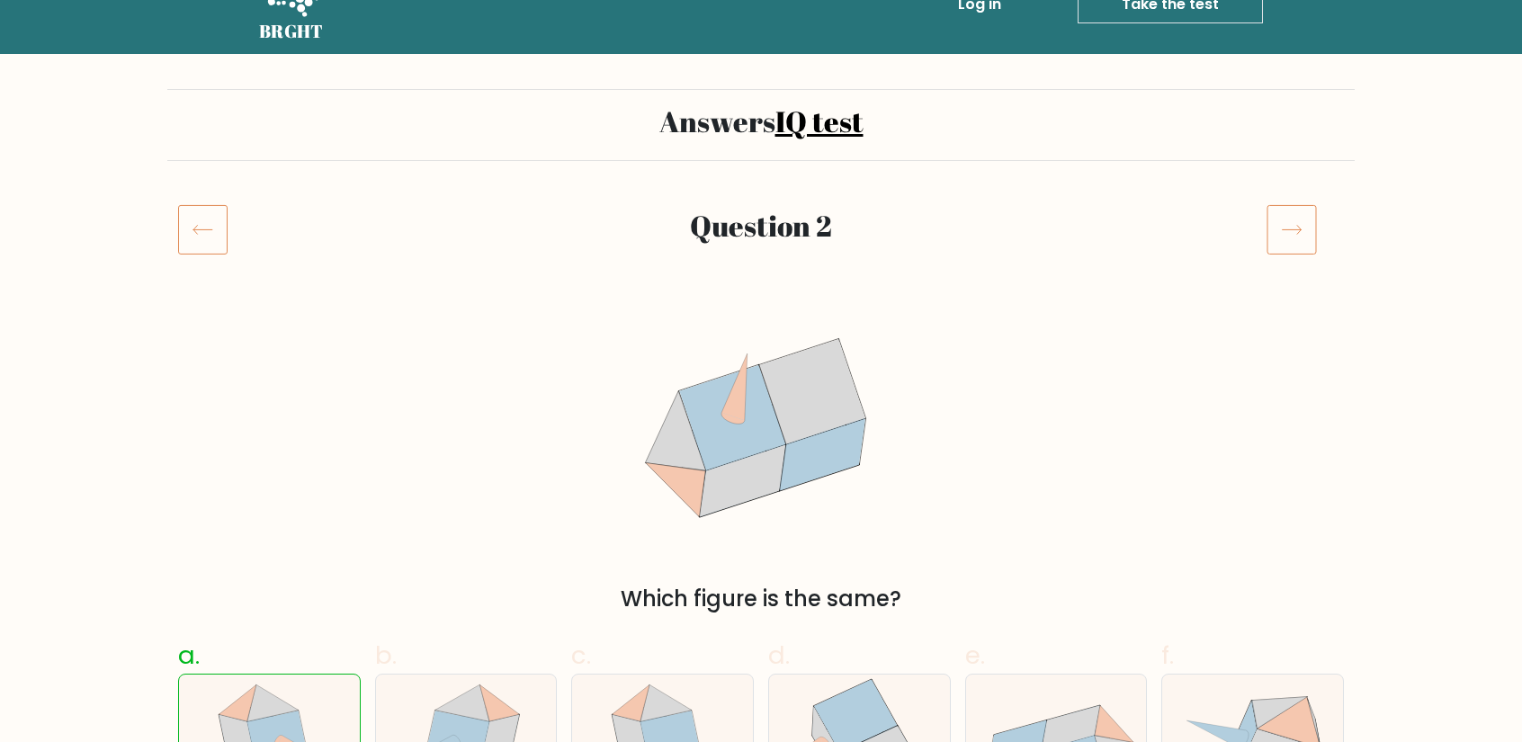
scroll to position [44, 0]
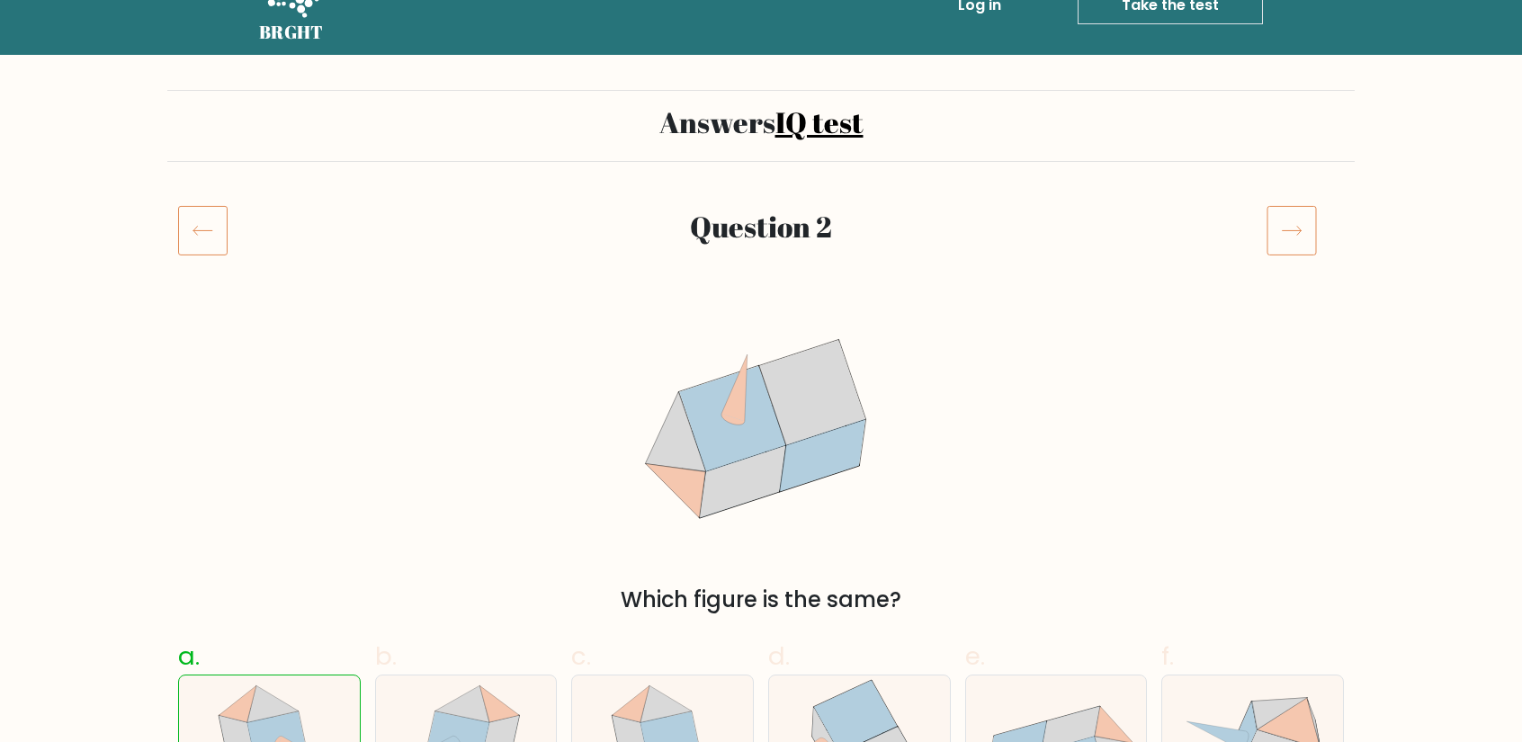
click at [1278, 246] on icon at bounding box center [1291, 230] width 50 height 50
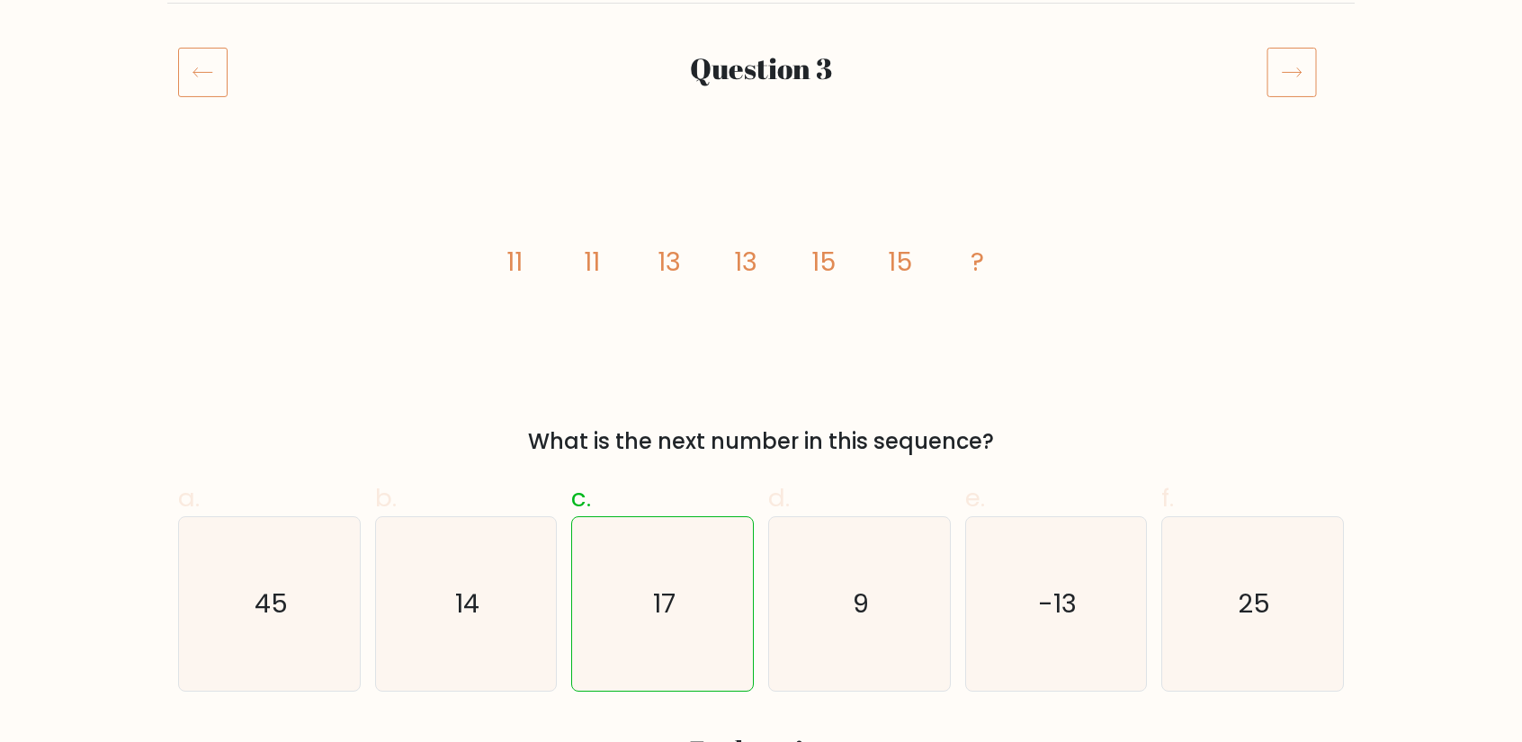
scroll to position [207, 0]
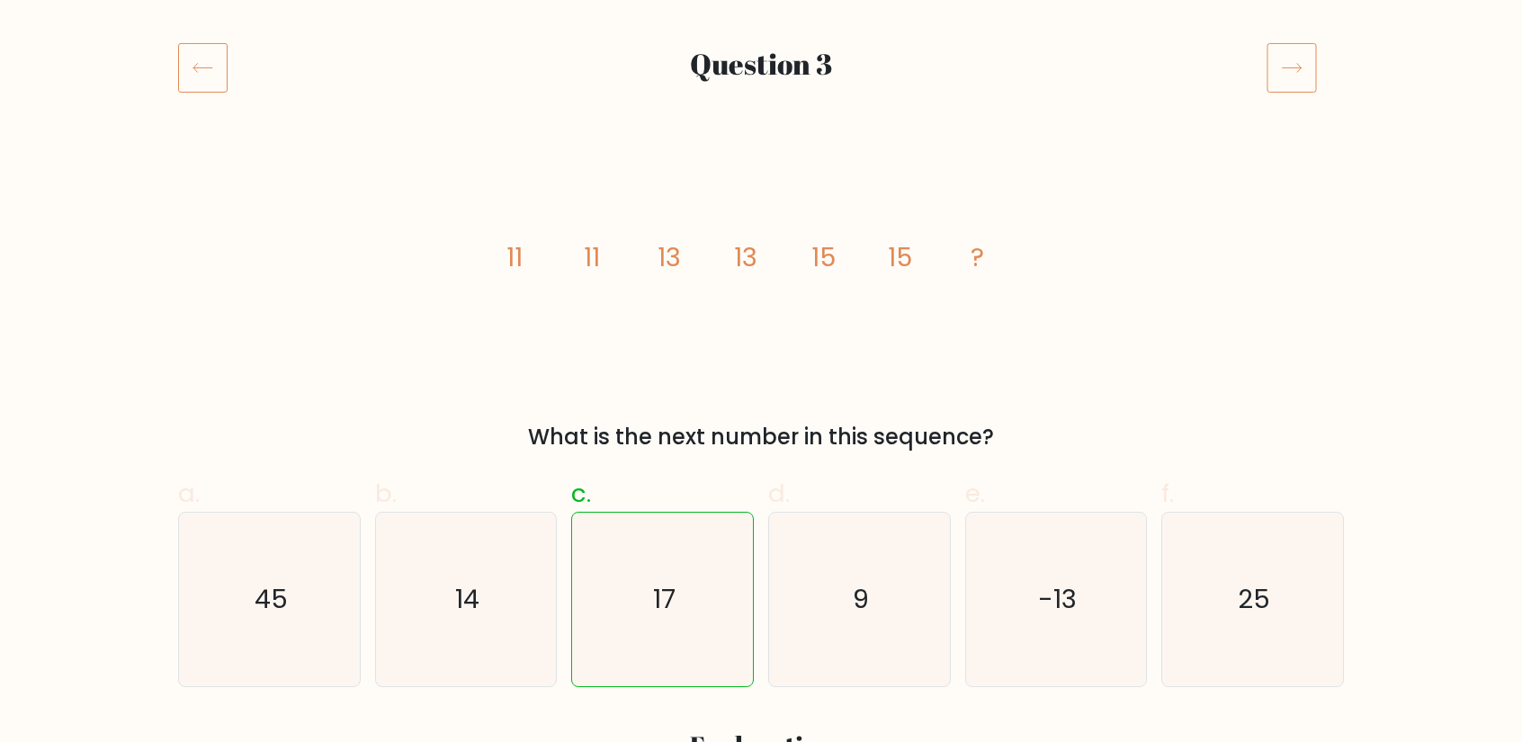
click at [197, 71] on icon at bounding box center [202, 67] width 49 height 50
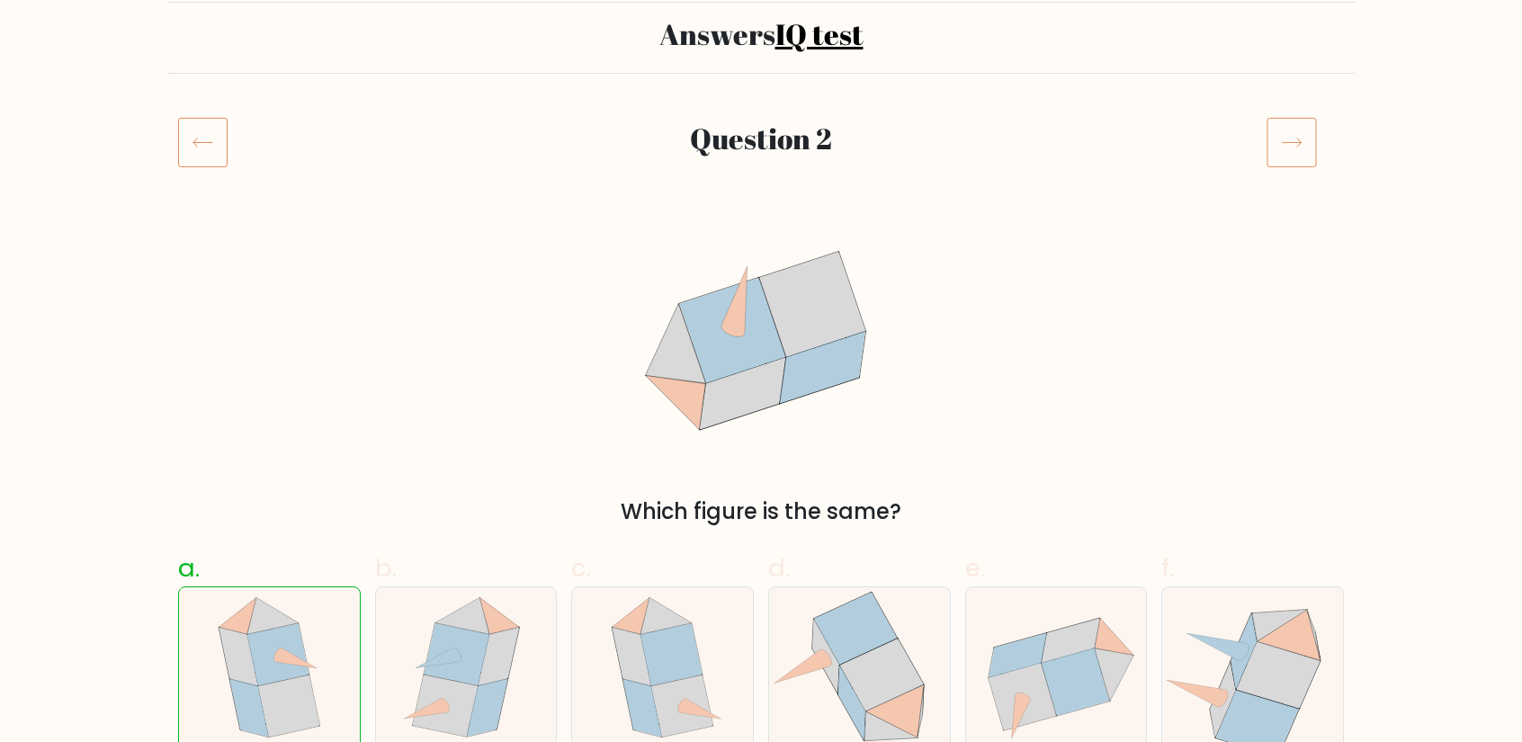
scroll to position [130, 0]
click at [1277, 165] on icon at bounding box center [1291, 144] width 50 height 50
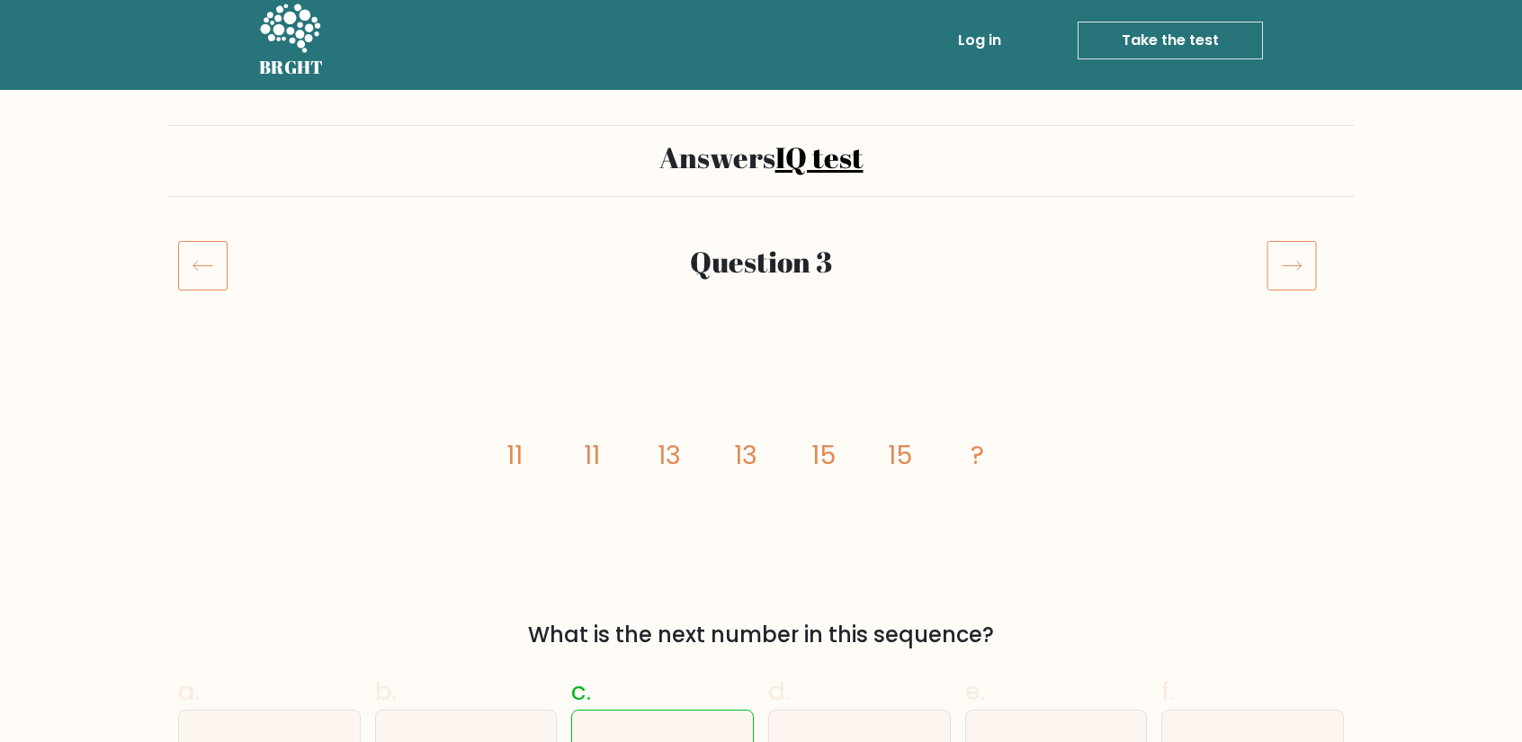
scroll to position [7, 0]
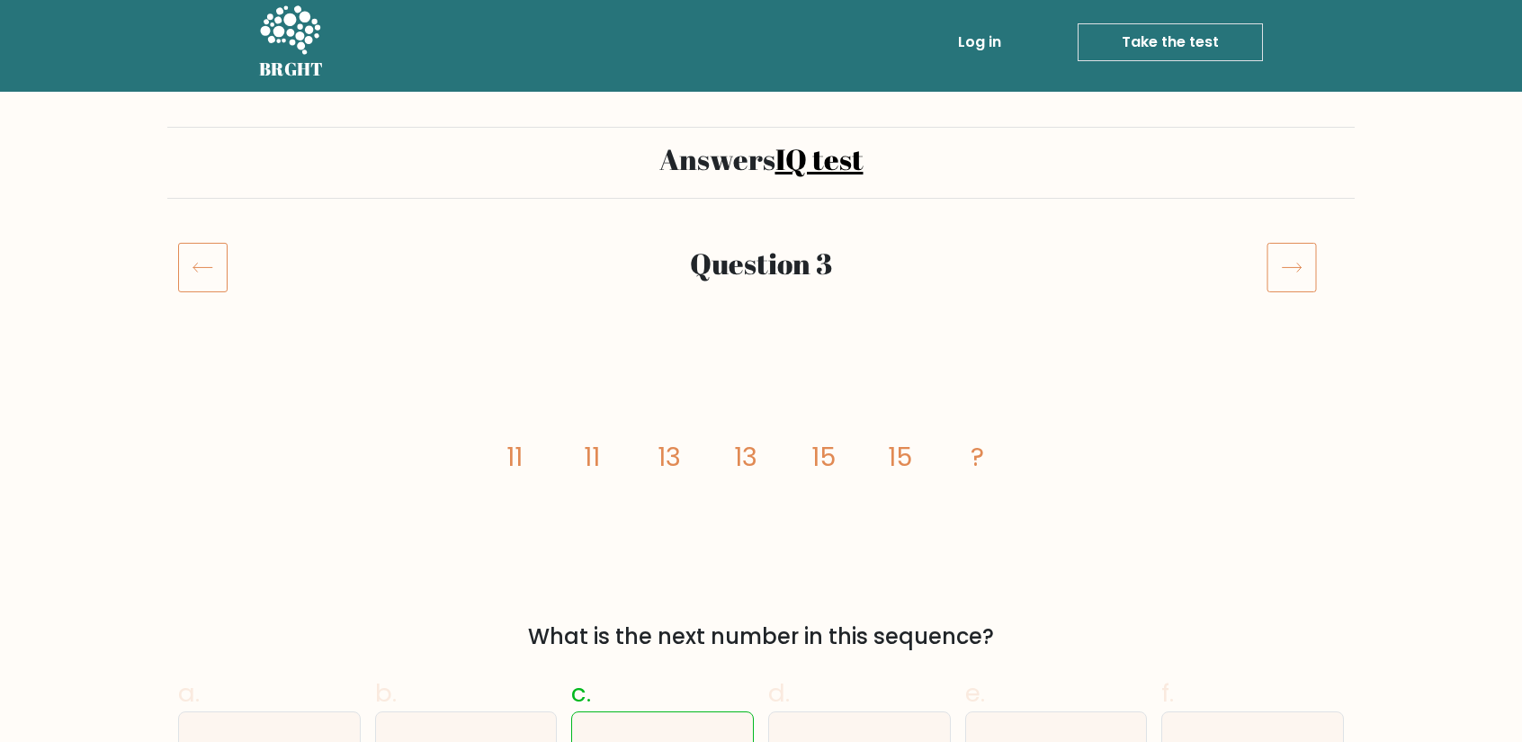
click at [1288, 264] on icon at bounding box center [1291, 267] width 50 height 50
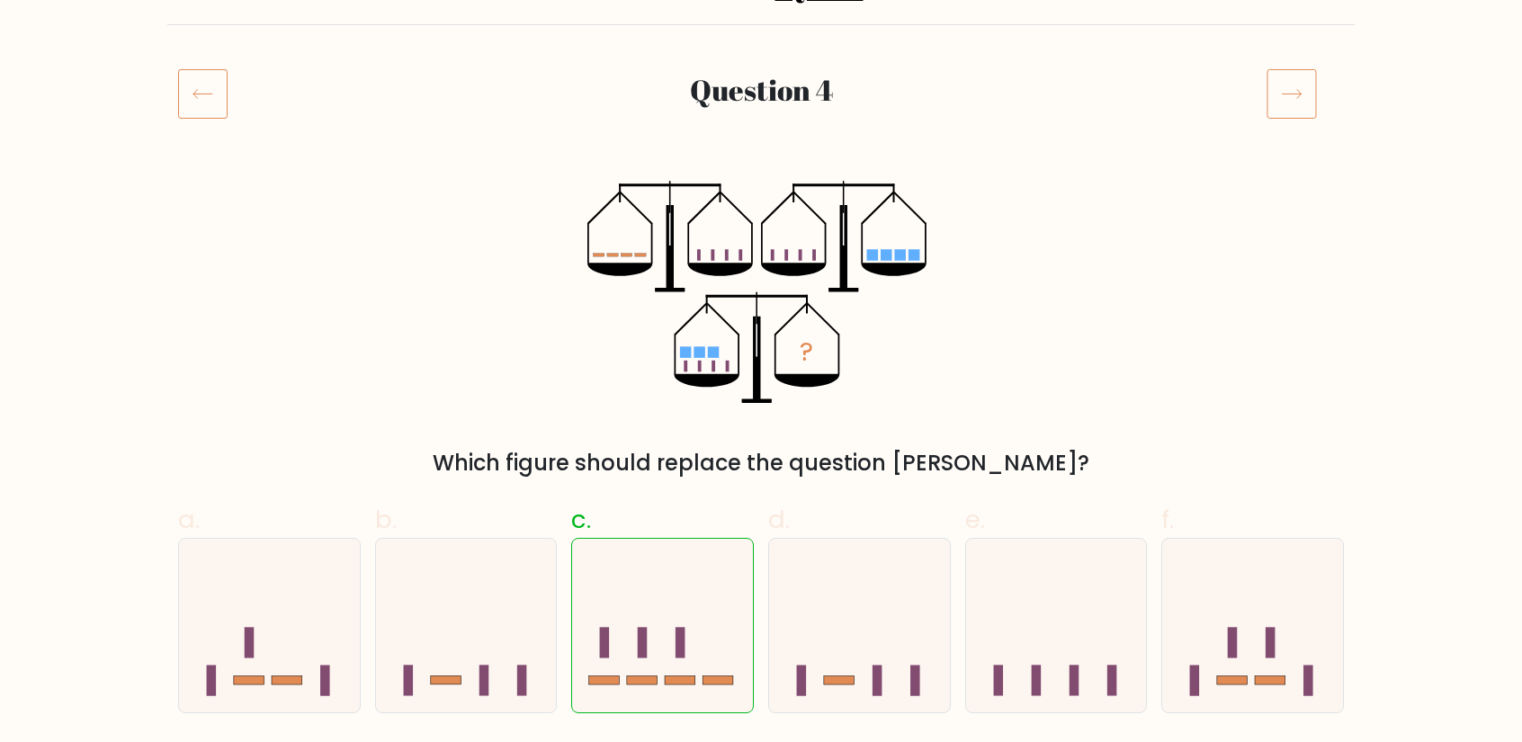
scroll to position [183, 0]
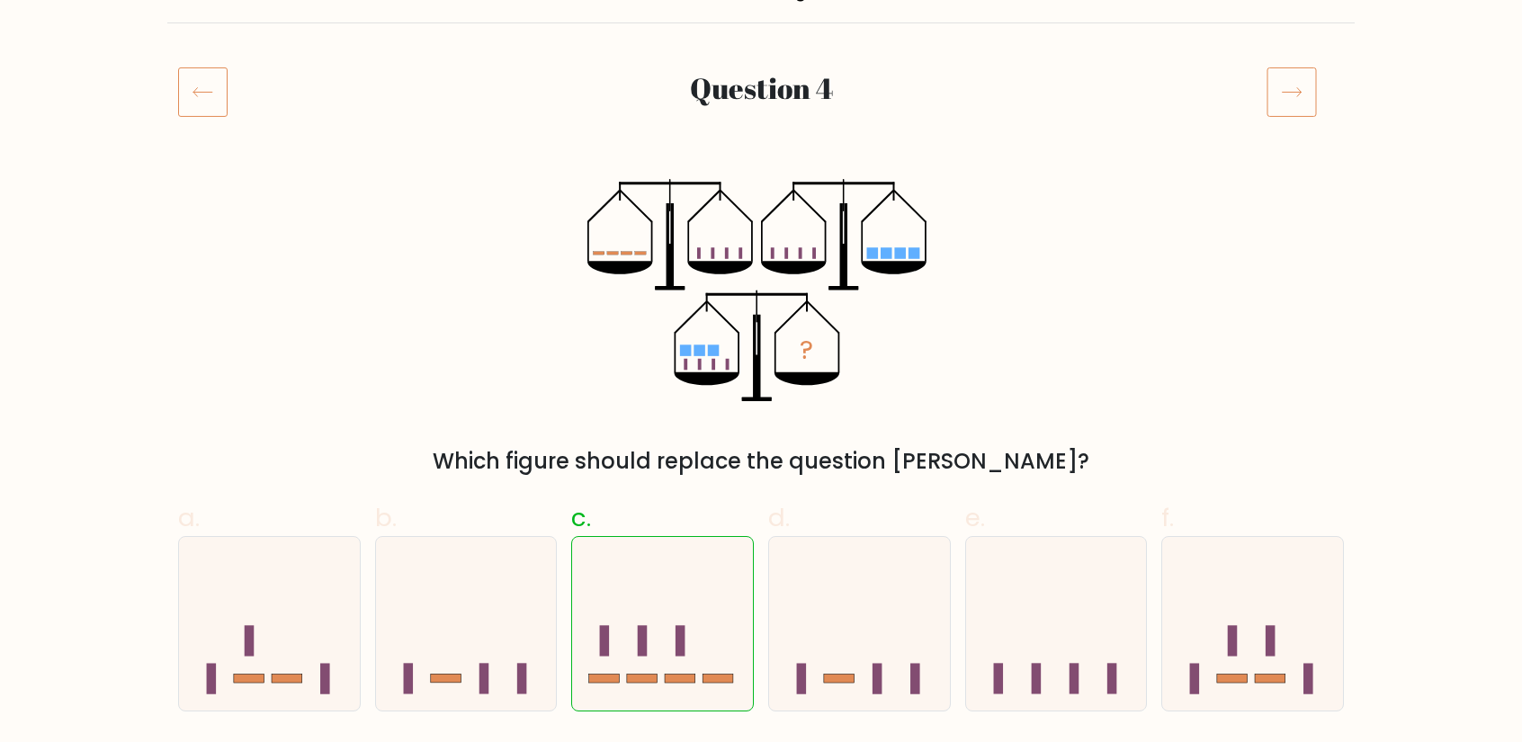
click at [1292, 95] on icon at bounding box center [1291, 92] width 50 height 50
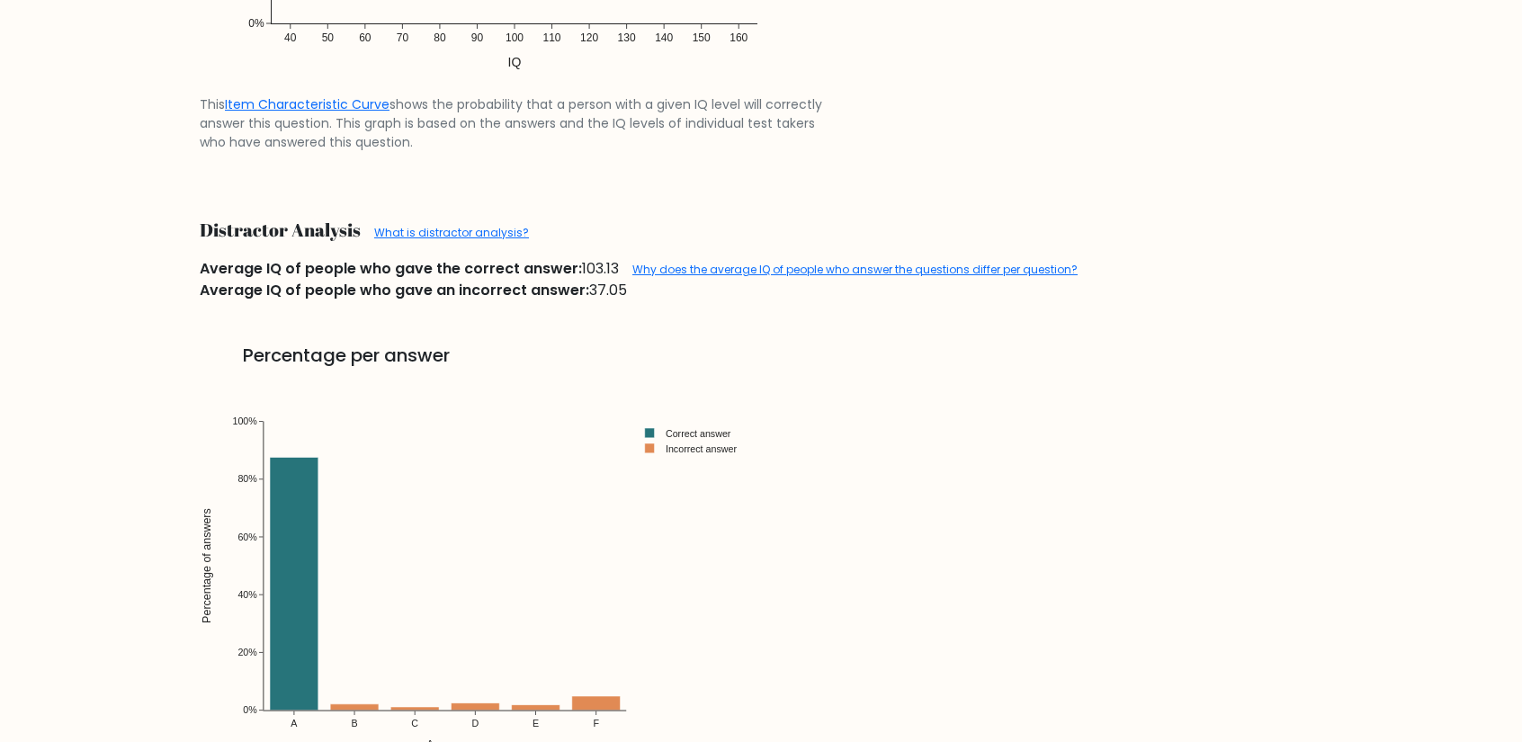
scroll to position [2062, 0]
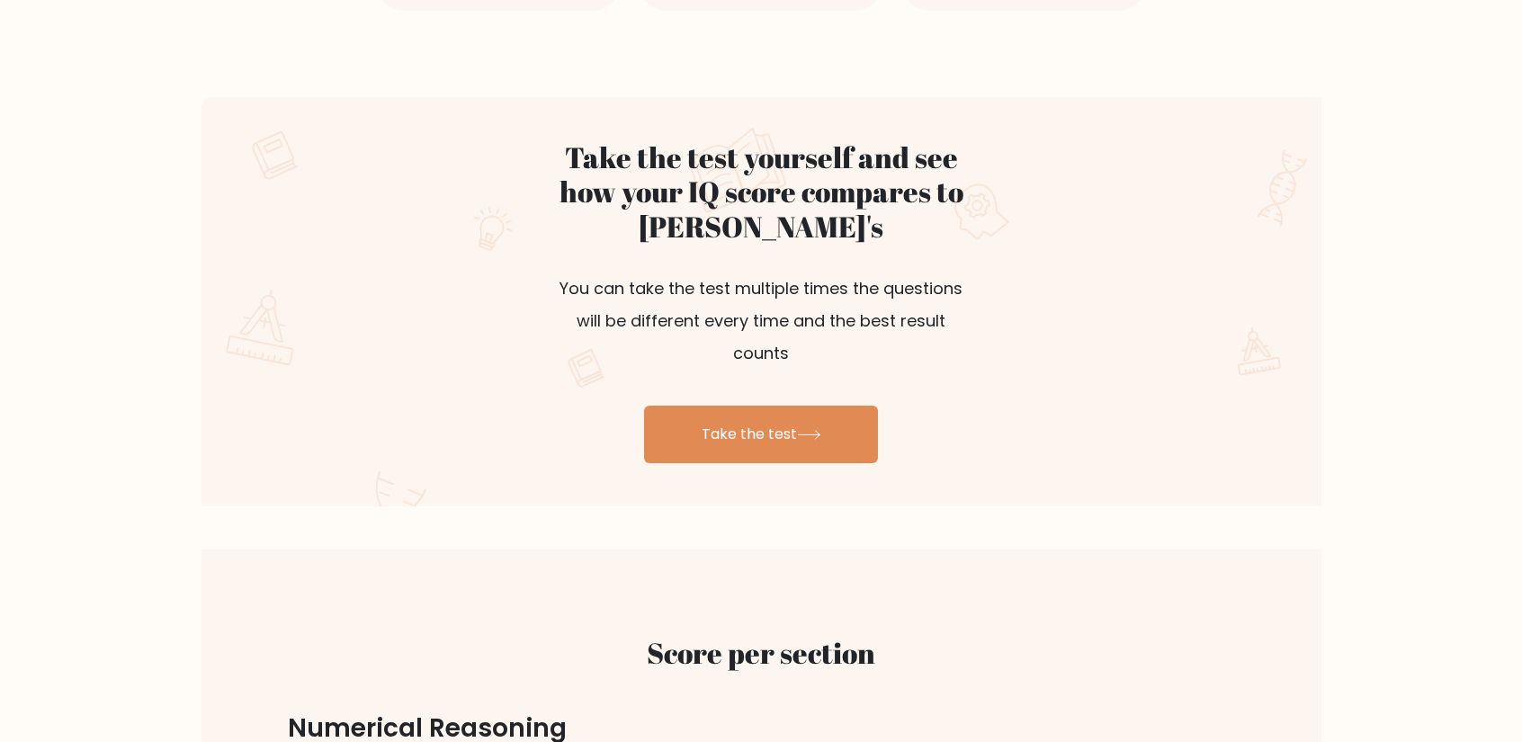
scroll to position [913, 0]
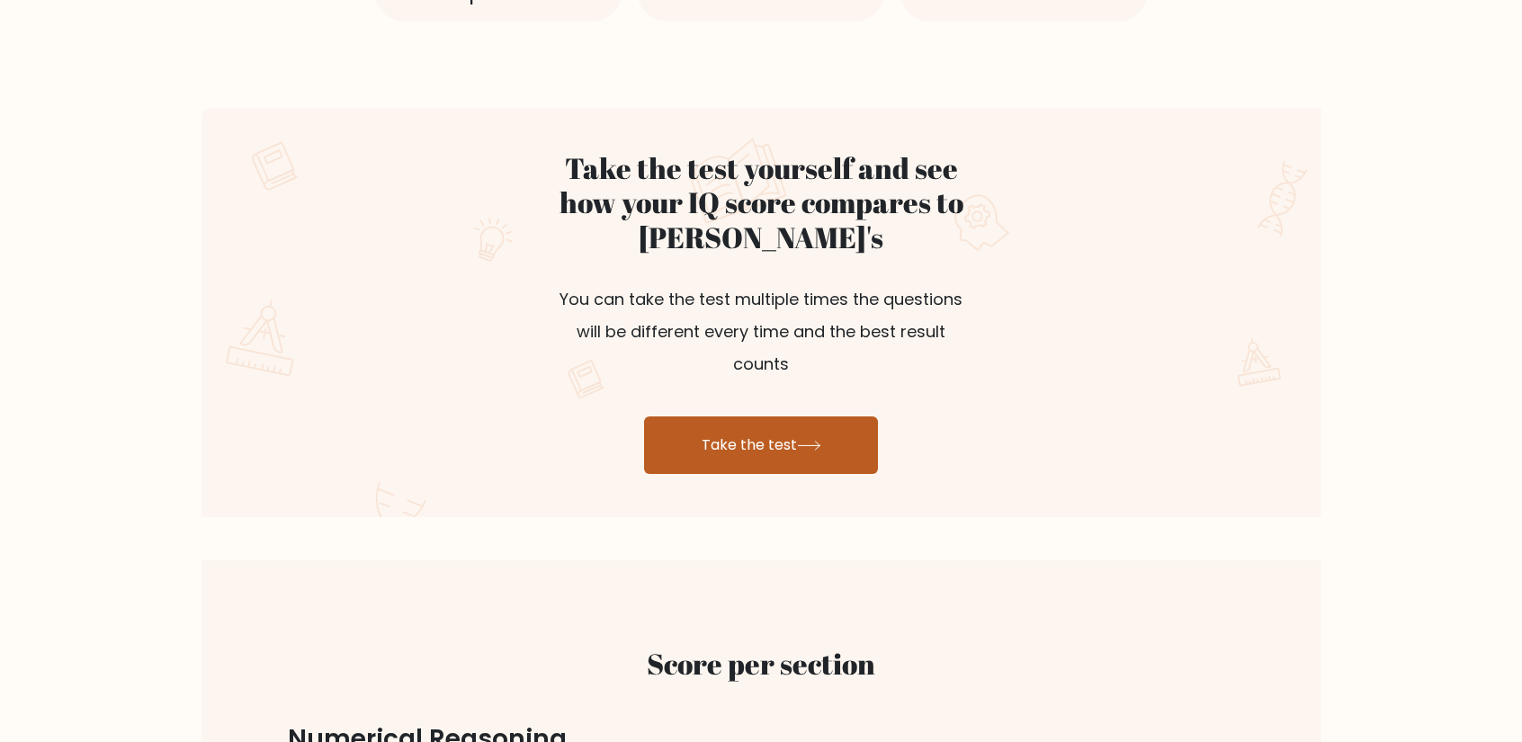
click at [852, 416] on link "Take the test" at bounding box center [761, 445] width 234 height 58
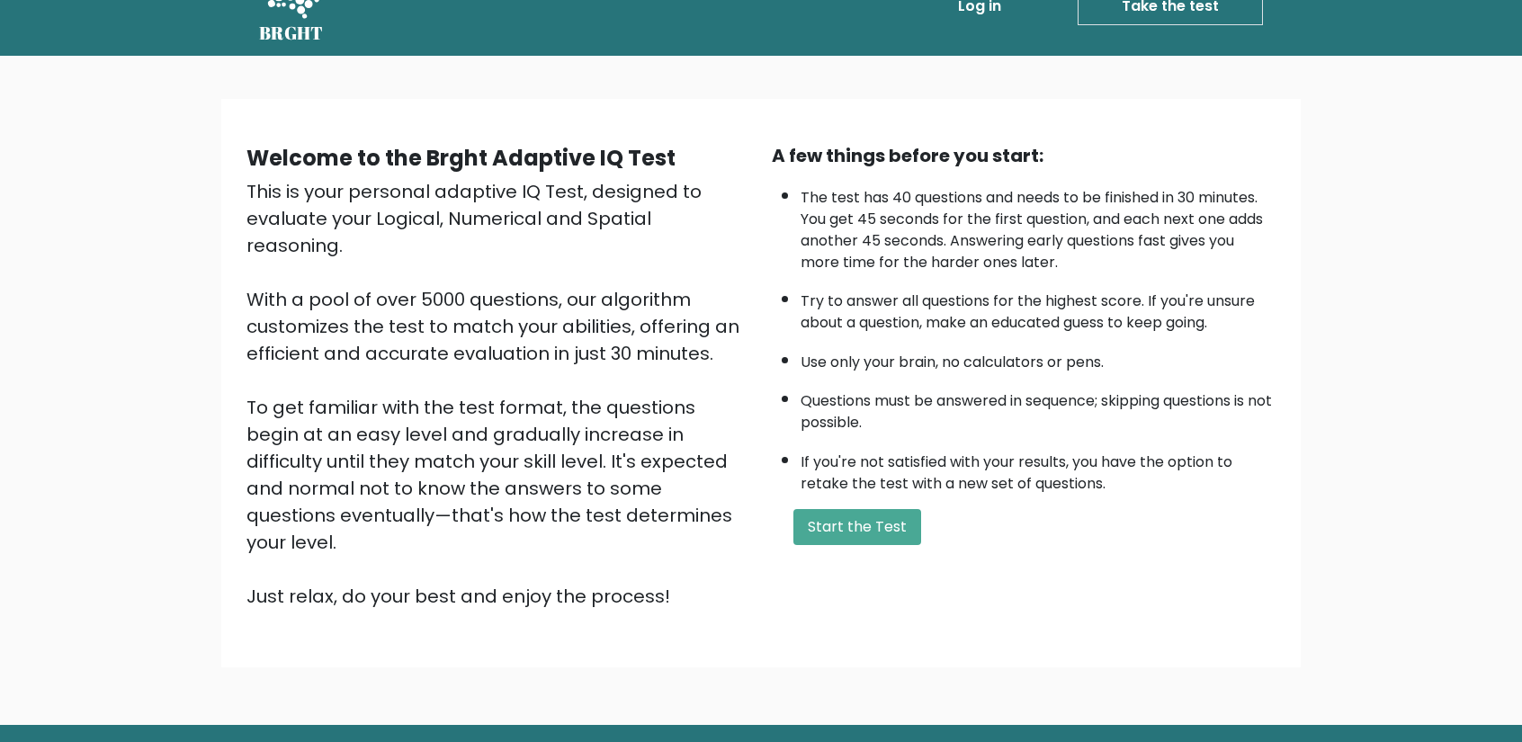
scroll to position [81, 0]
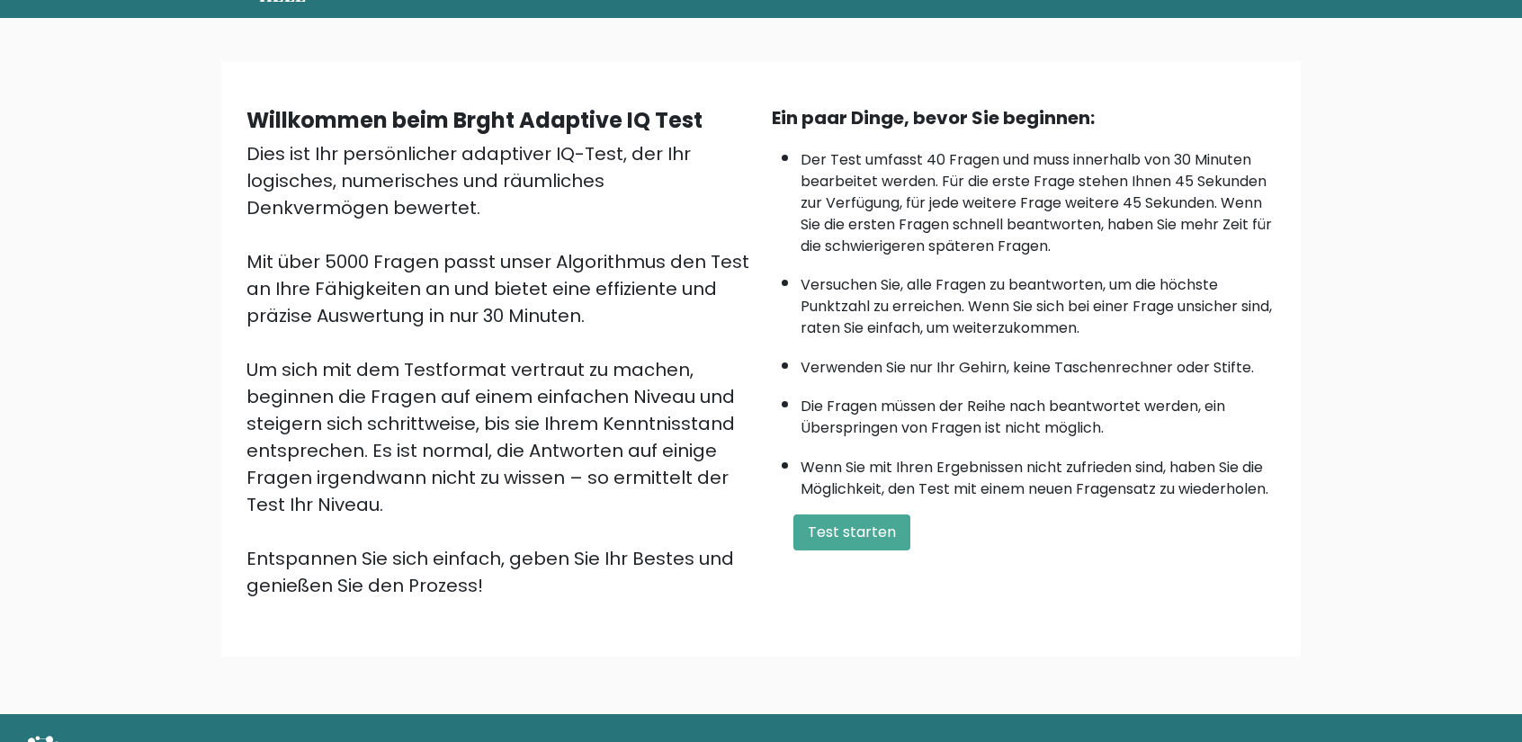
click at [45, 326] on div "Willkommen beim Brght Adaptive IQ Test Dies ist Ihr persönlicher adaptiver IQ-T…" at bounding box center [761, 366] width 1522 height 696
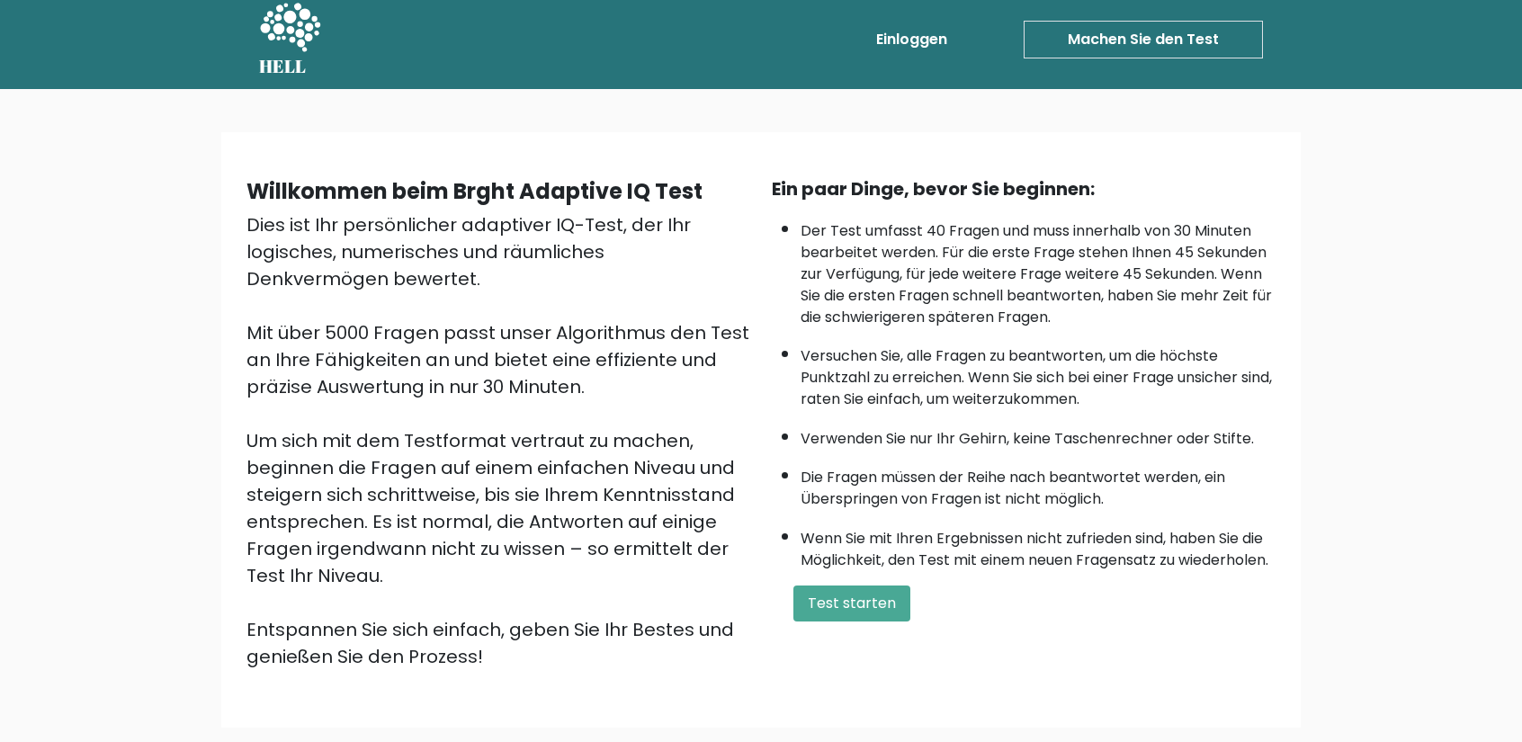
scroll to position [0, 0]
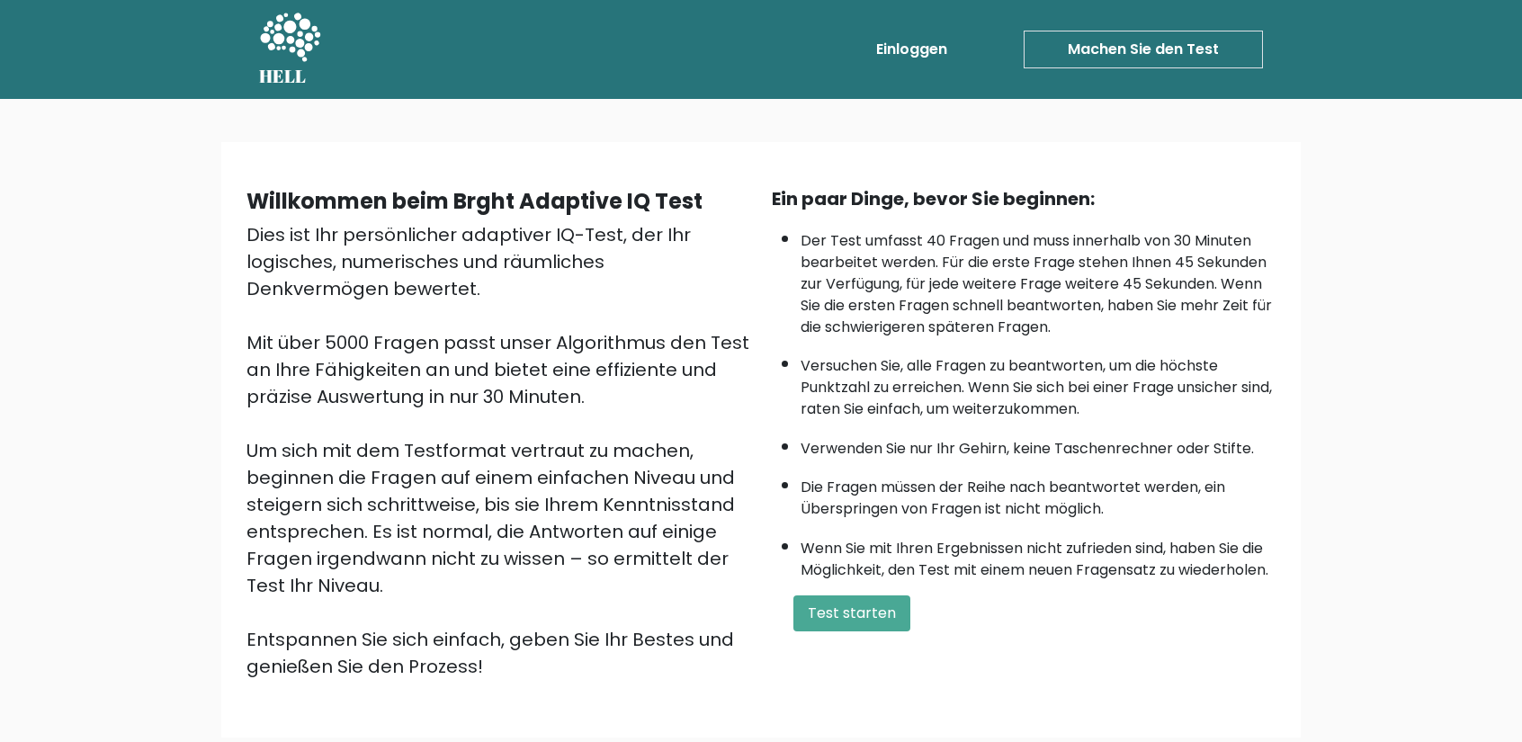
click at [32, 351] on div "Willkommen beim Brght Adaptive IQ Test Dies ist Ihr persönlicher adaptiver IQ-T…" at bounding box center [761, 447] width 1522 height 696
click at [881, 595] on button "Test starten" at bounding box center [851, 613] width 117 height 36
